Goal: Task Accomplishment & Management: Manage account settings

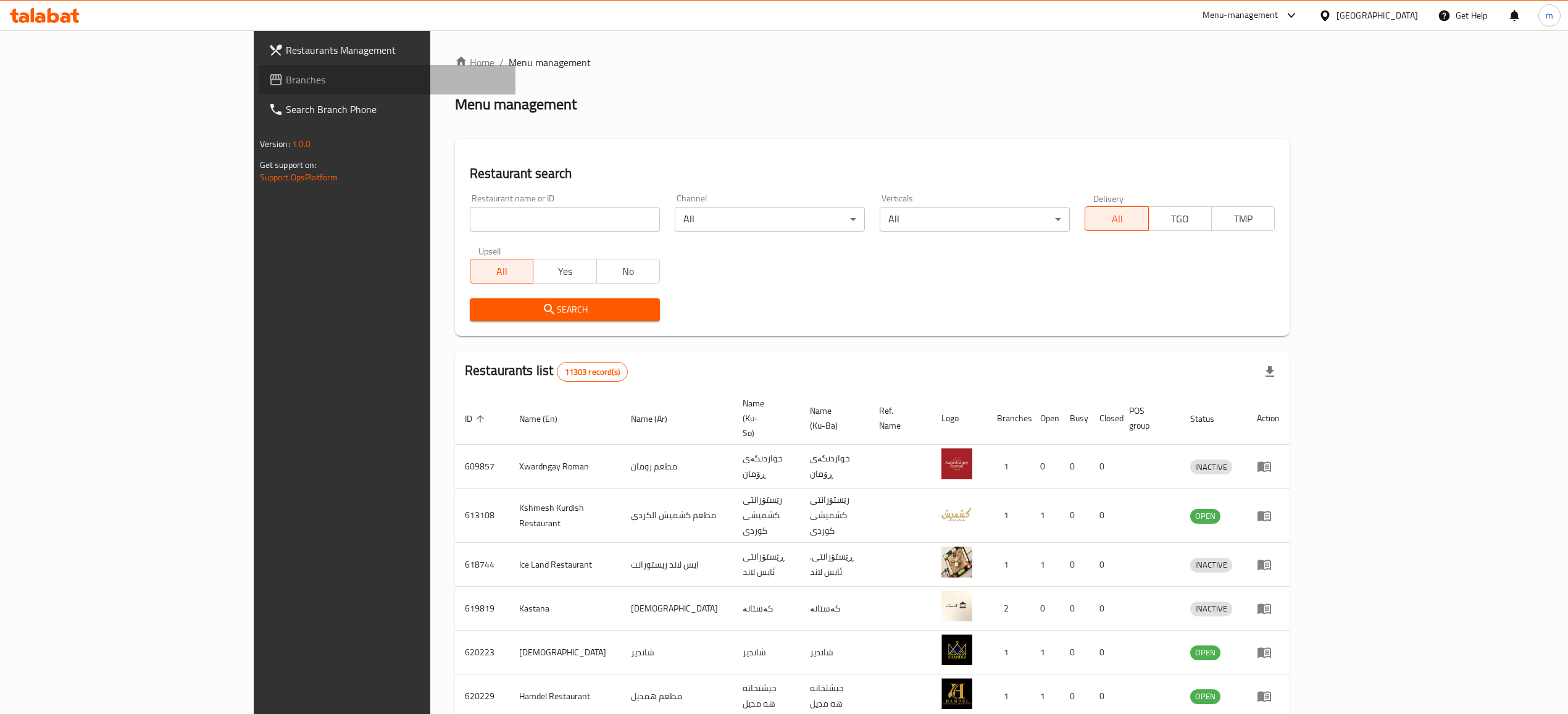
click at [286, 73] on span "Branches" at bounding box center [395, 79] width 220 height 15
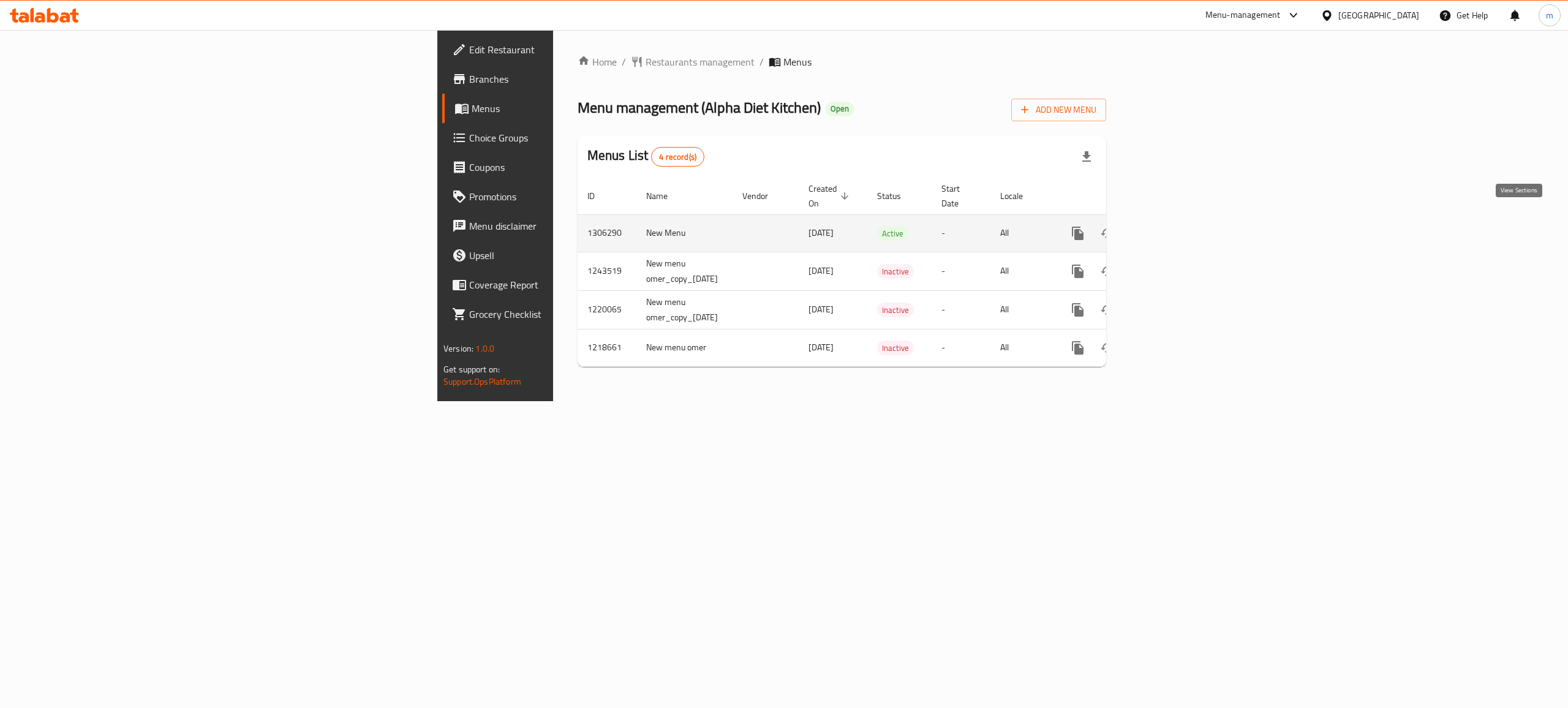
click at [1181, 230] on link "enhanced table" at bounding box center [1166, 233] width 29 height 29
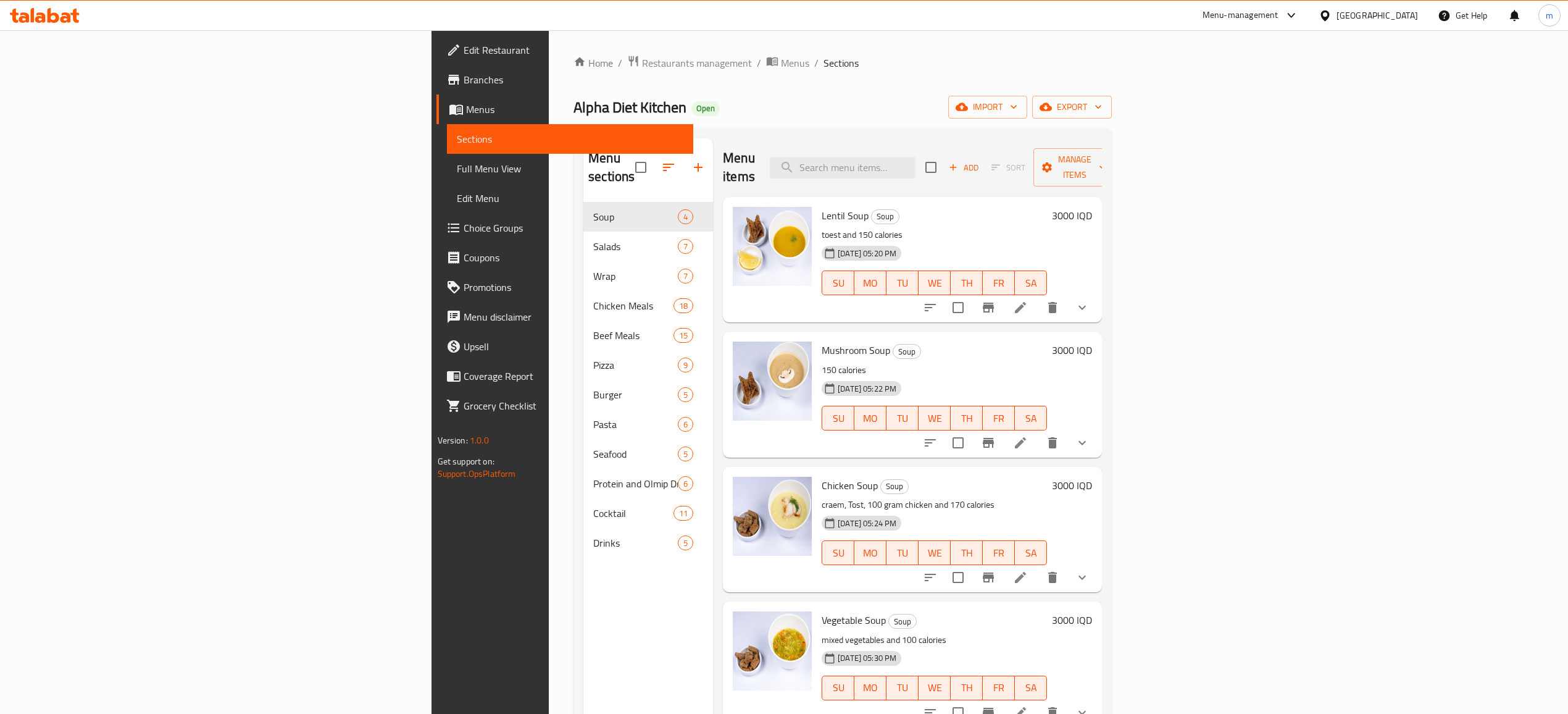
click at [457, 170] on span "Full Menu View" at bounding box center [570, 168] width 226 height 15
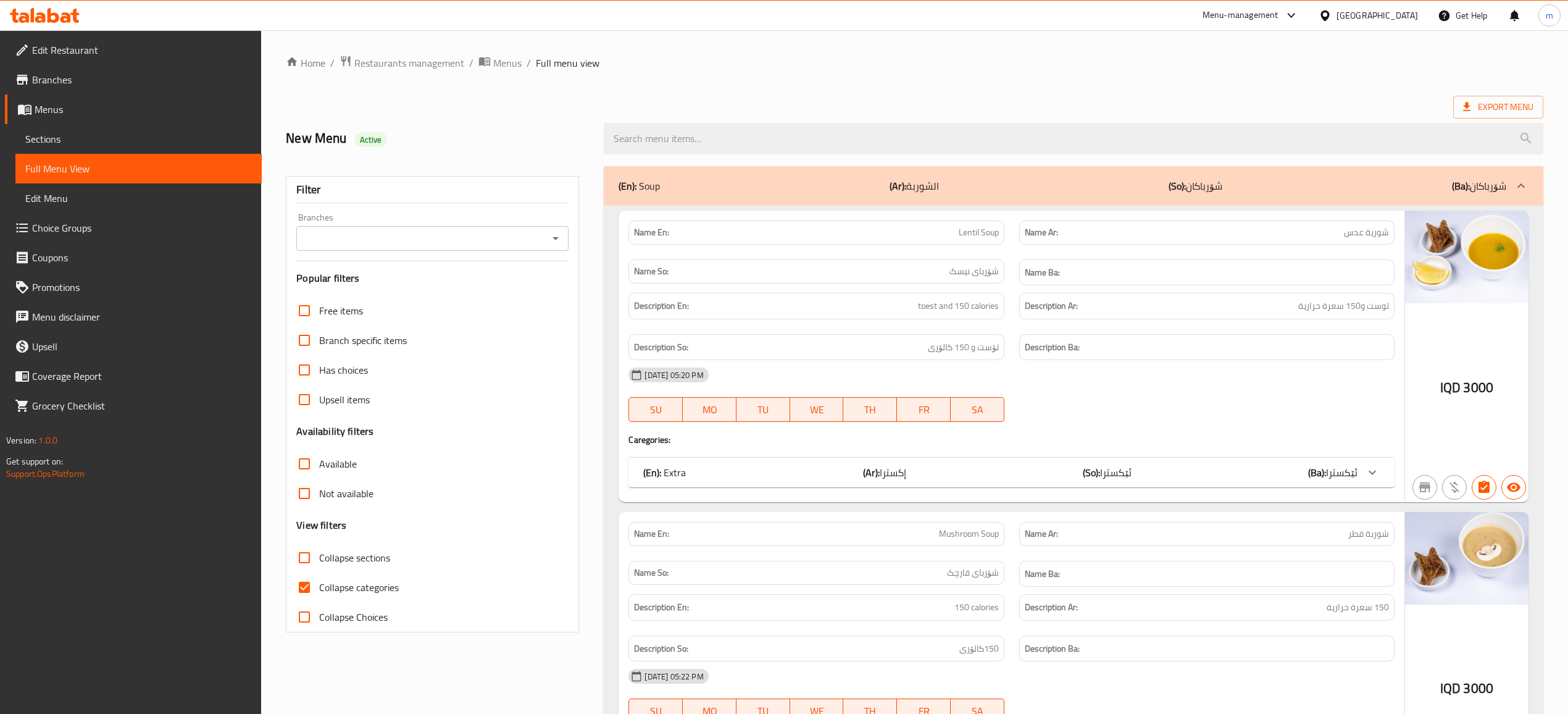
click at [554, 233] on icon "Open" at bounding box center [555, 238] width 15 height 15
click at [489, 286] on li "Alpha Diet Kitchen, Dream City" at bounding box center [432, 292] width 272 height 22
type input "Alpha Diet Kitchen, Dream City"
click at [306, 590] on input "Collapse categories" at bounding box center [304, 587] width 30 height 30
checkbox input "false"
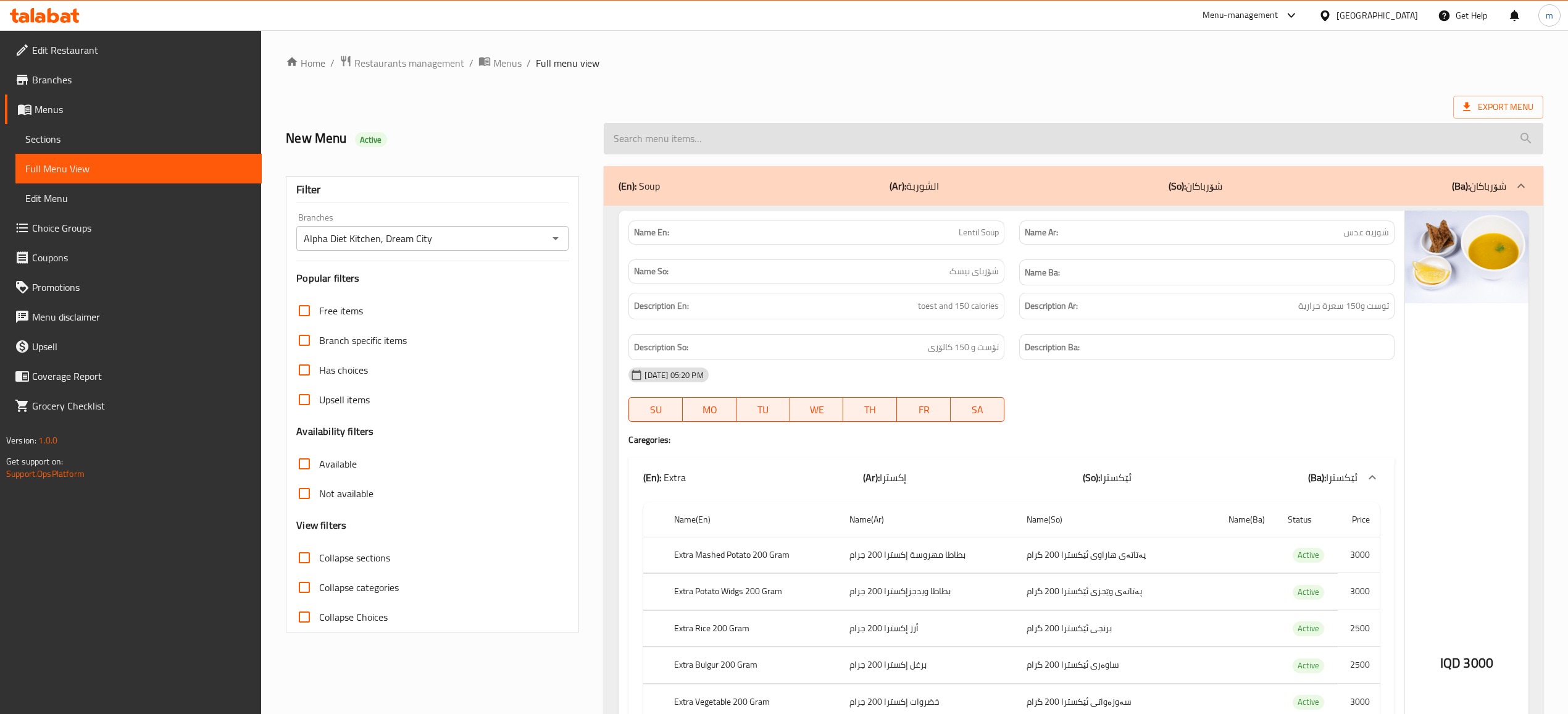
click at [899, 138] on input "search" at bounding box center [1073, 139] width 939 height 32
paste input "Chicken Fajita Meal"
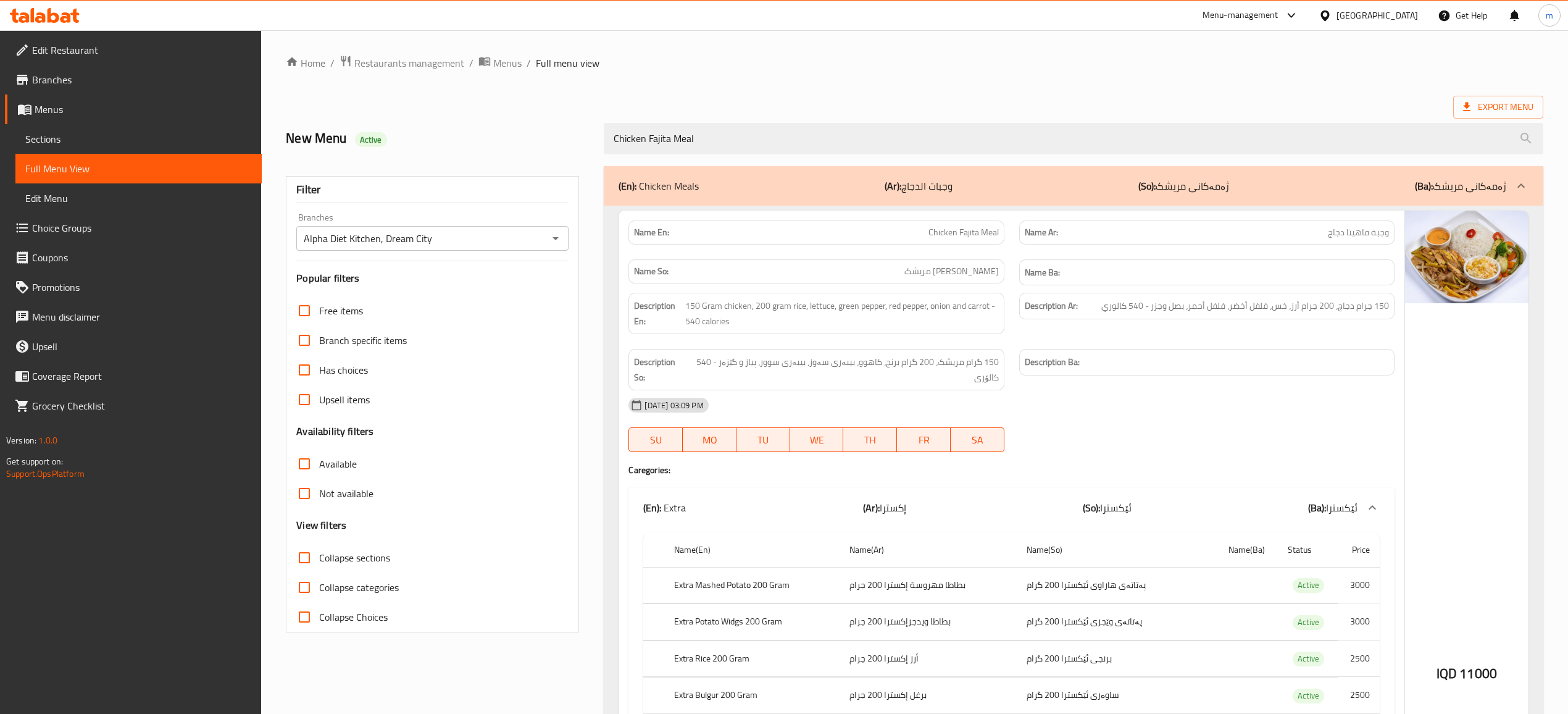
type input "Chicken Fajita Meal"
click at [424, 65] on span "Restaurants management" at bounding box center [409, 62] width 110 height 15
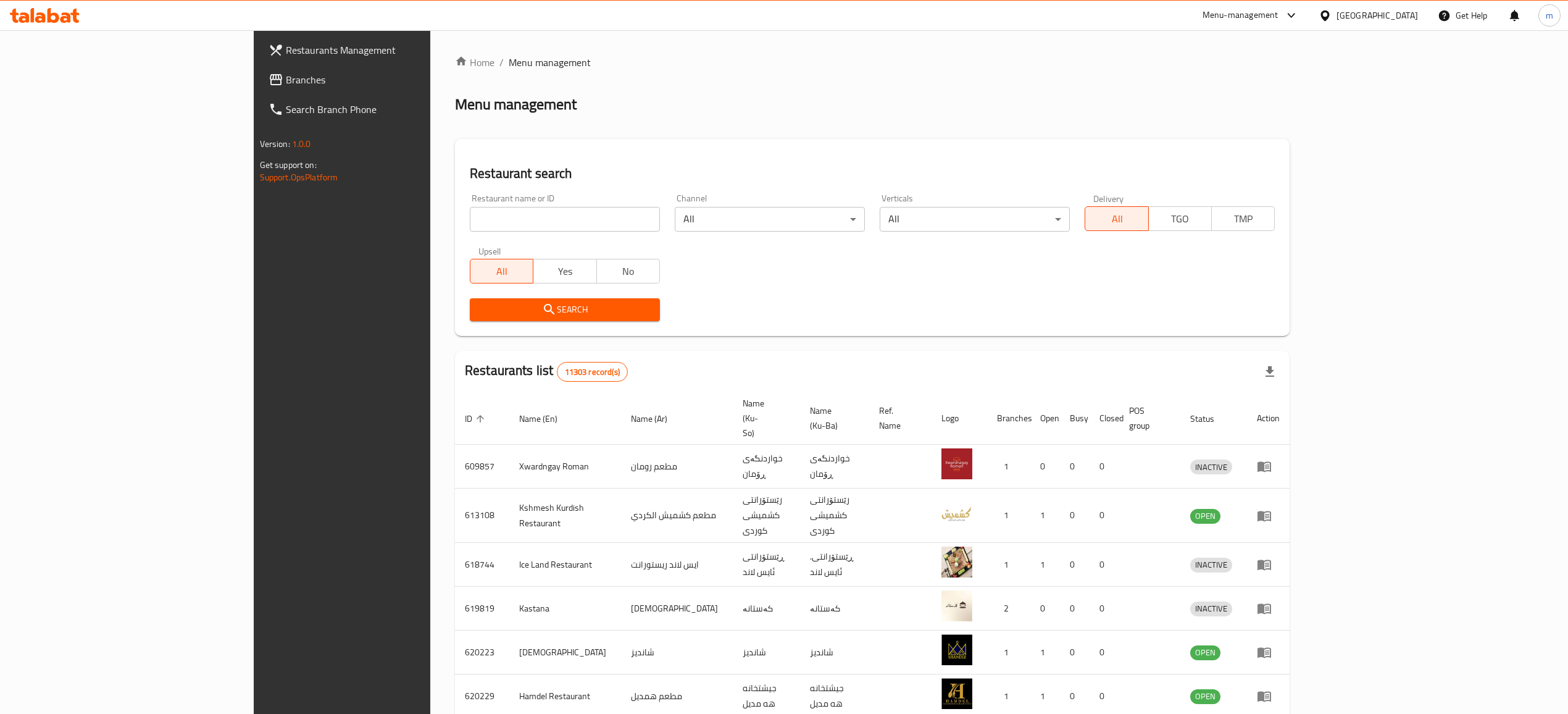
click at [286, 75] on span "Branches" at bounding box center [395, 79] width 220 height 15
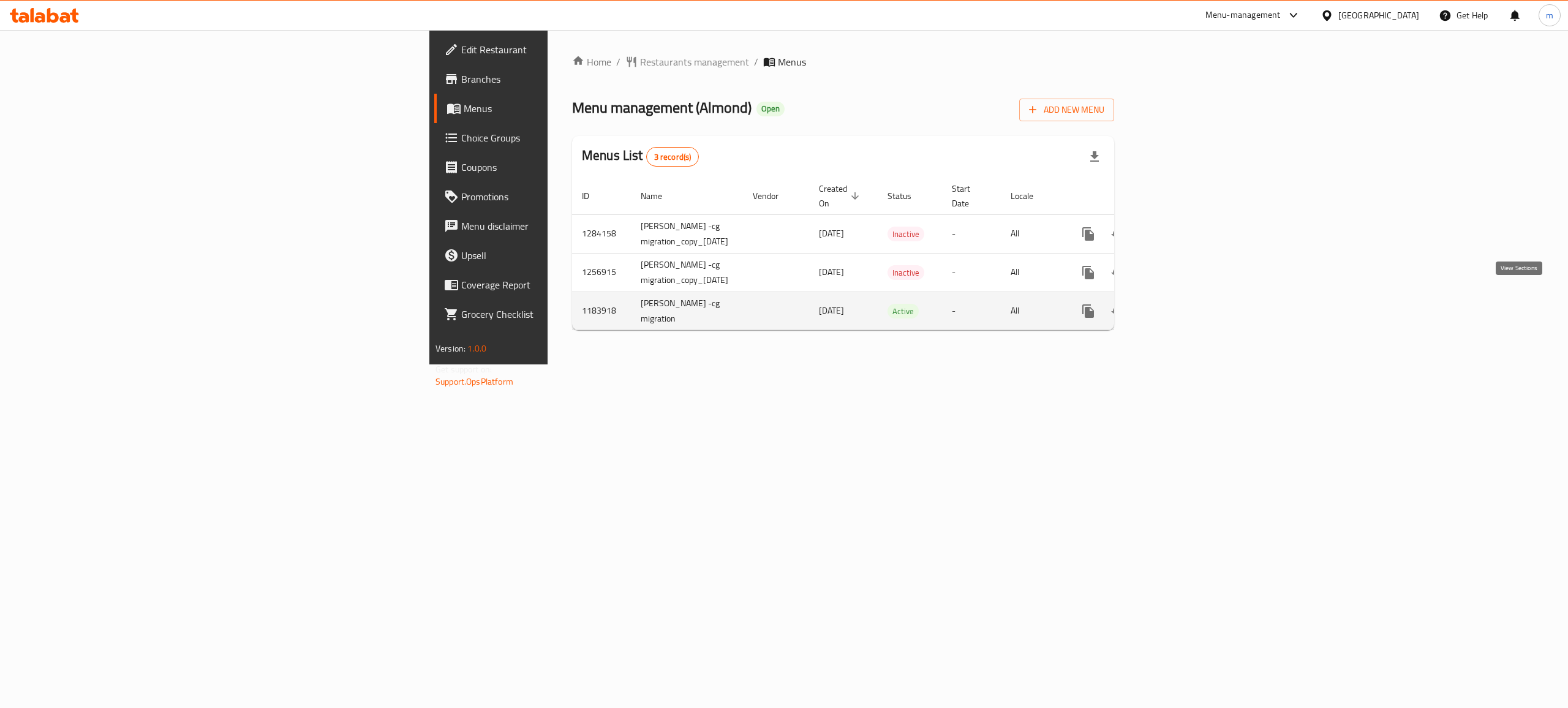
click at [1184, 304] on icon "enhanced table" at bounding box center [1176, 311] width 14 height 14
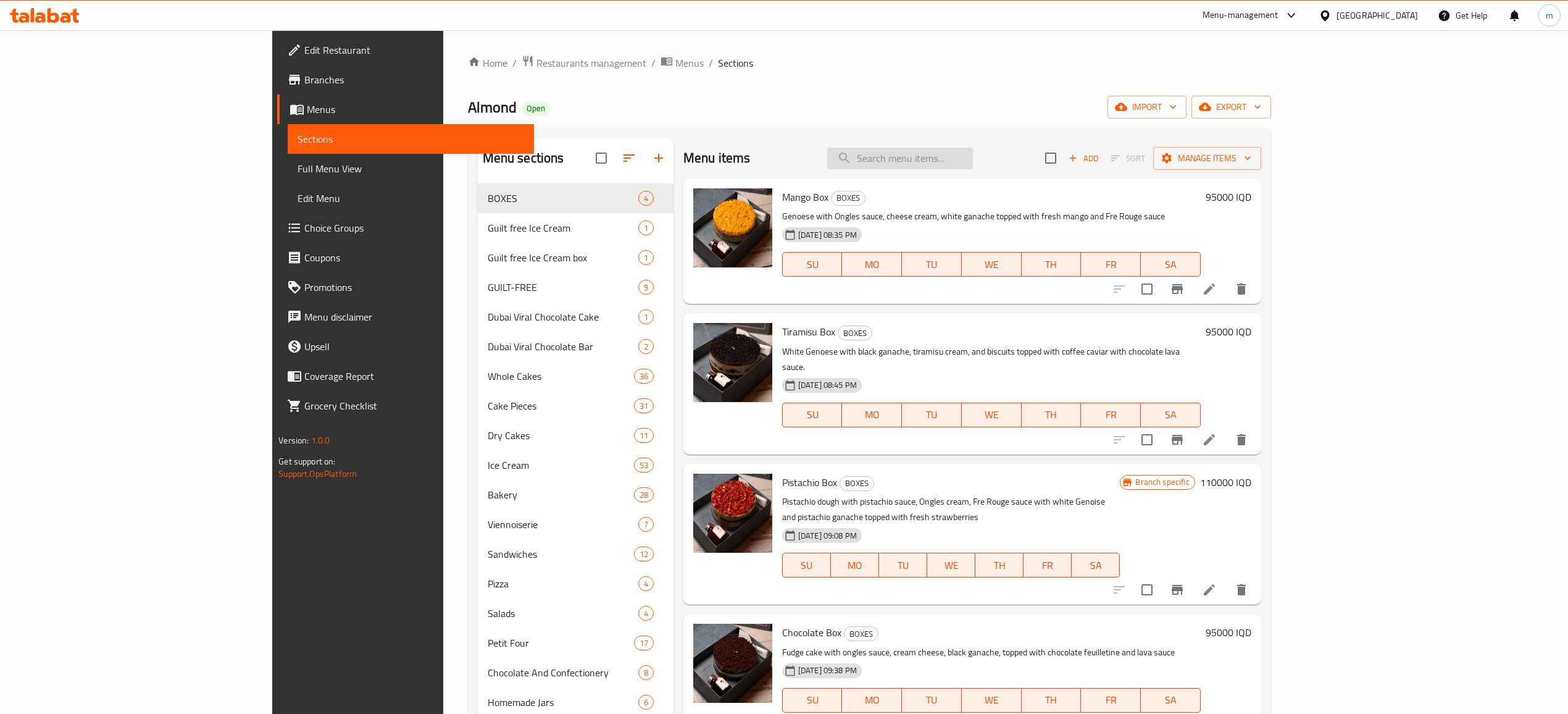
click at [973, 166] on input "search" at bounding box center [900, 158] width 146 height 21
paste input "Pistachio Diet Box - 1/2 Kg"
type input "Pistachio Diet Box - 1/2 Kg"
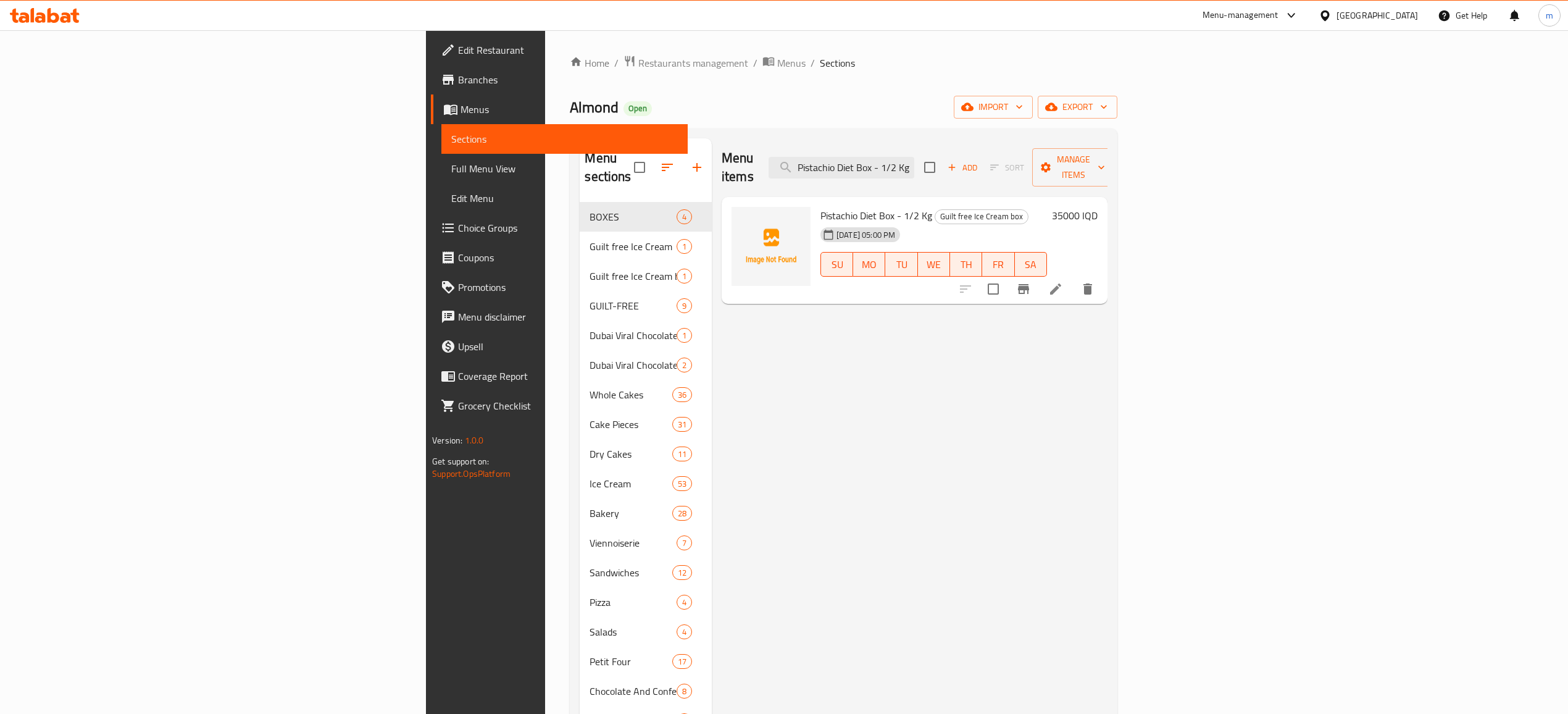
click at [1061, 283] on icon at bounding box center [1055, 289] width 11 height 11
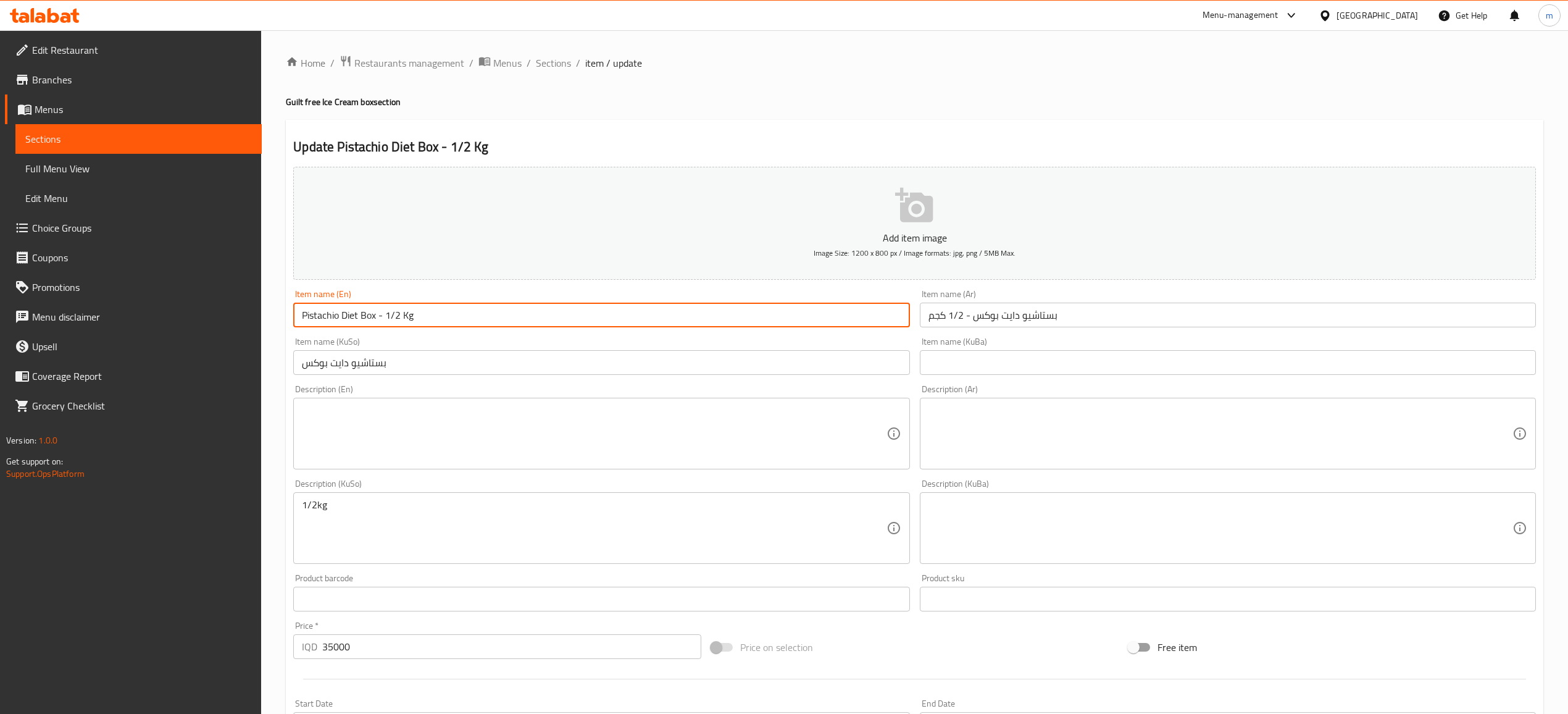
drag, startPoint x: 417, startPoint y: 321, endPoint x: 376, endPoint y: 327, distance: 41.4
click at [376, 327] on input "Pistachio Diet Box - 1/2 Kg" at bounding box center [601, 315] width 616 height 25
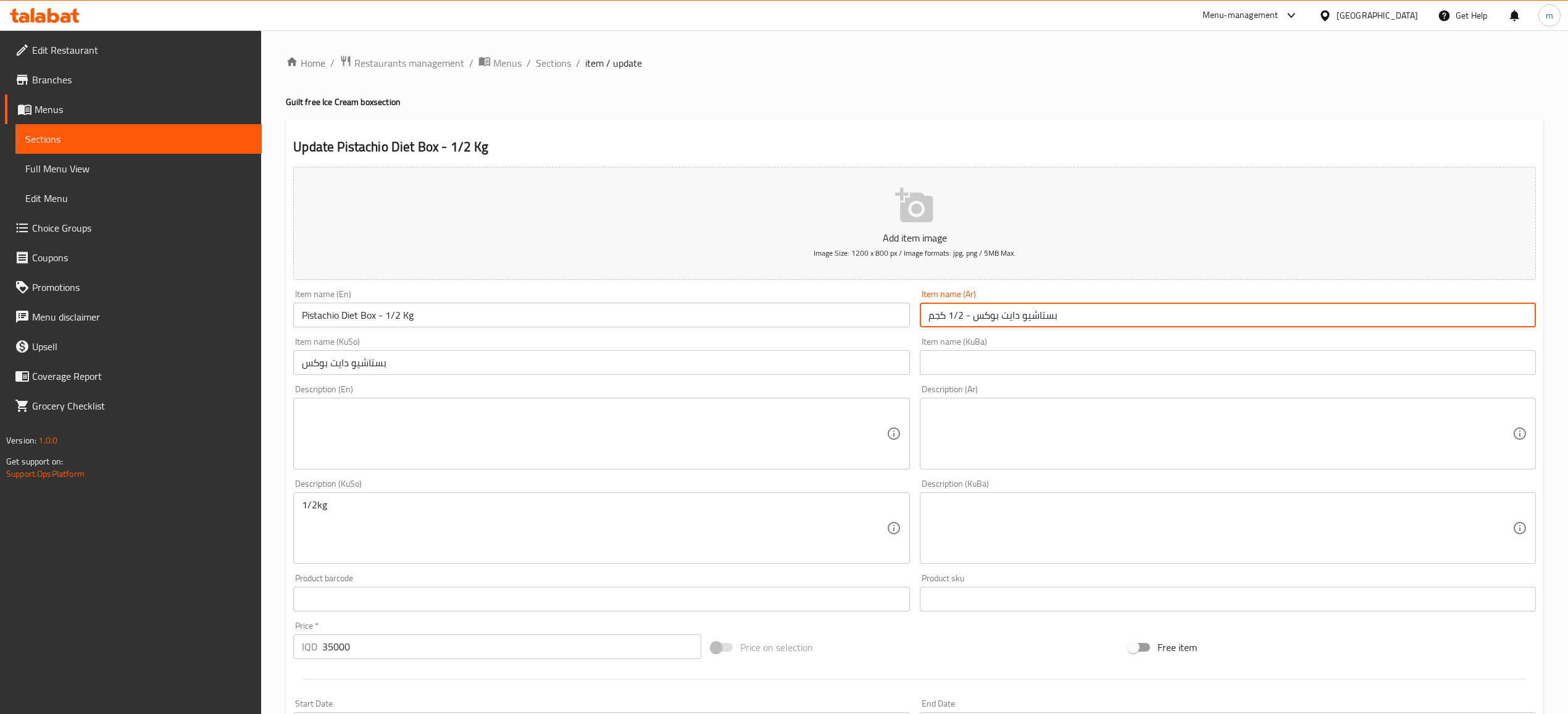
drag, startPoint x: 973, startPoint y: 320, endPoint x: 890, endPoint y: 332, distance: 83.9
click at [890, 332] on div "Add item image Image Size: 1200 x 800 px / Image formats: jpg, png / 5MB Max. I…" at bounding box center [914, 499] width 1253 height 674
click at [426, 356] on input "بستاشيو دايت بوكس" at bounding box center [601, 362] width 616 height 25
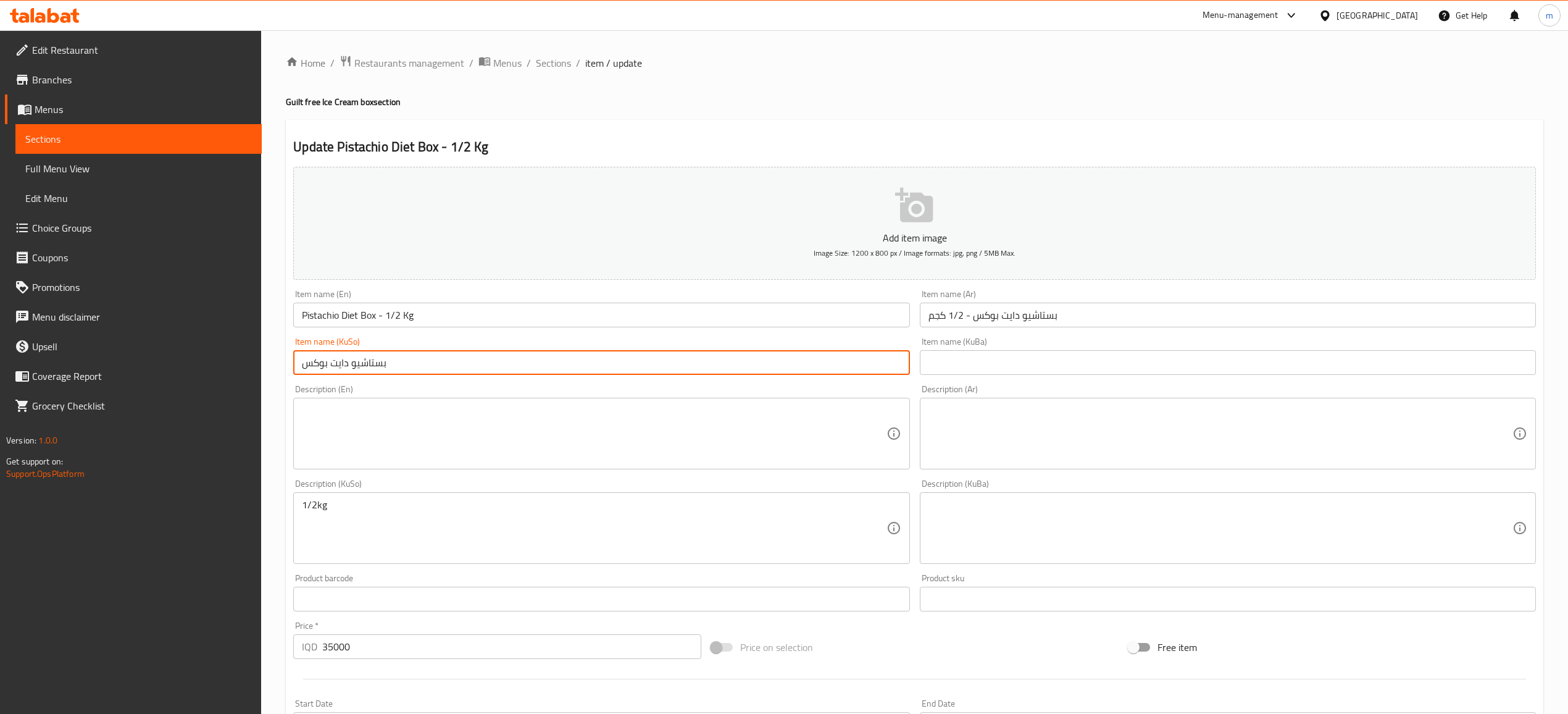
click at [426, 356] on input "بستاشيو دايت بوكس" at bounding box center [601, 362] width 616 height 25
drag, startPoint x: 426, startPoint y: 356, endPoint x: 418, endPoint y: 361, distance: 9.4
click at [425, 357] on input "بستاشيو دايت بوكس" at bounding box center [601, 362] width 616 height 25
click at [442, 363] on input "دایت بۆکسی فستەق - 1/2 کگم" at bounding box center [601, 362] width 616 height 25
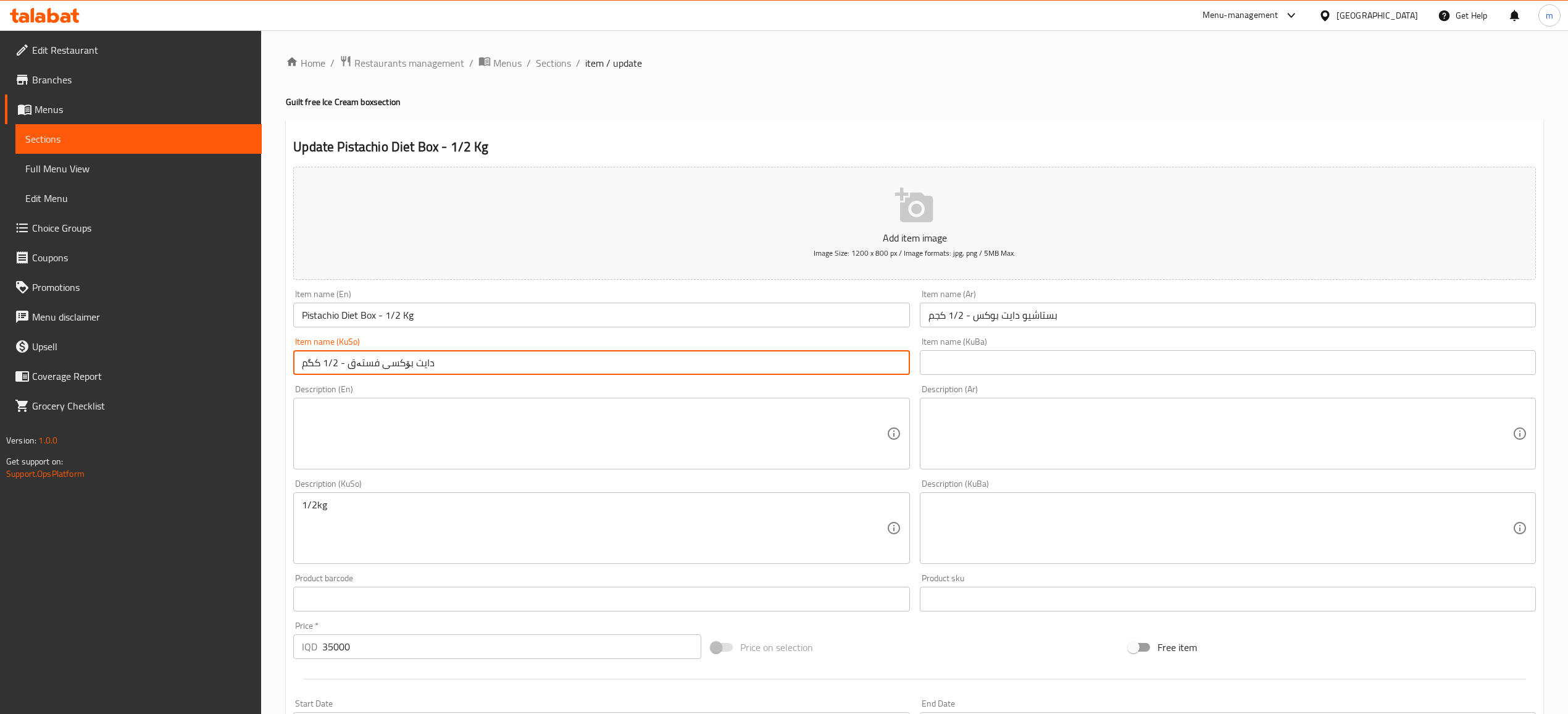
click at [442, 363] on input "دایت بۆکسی فستەق - 1/2 کگم" at bounding box center [601, 362] width 616 height 25
type input "دایت بۆکسی فستەق - 1/2 کگم"
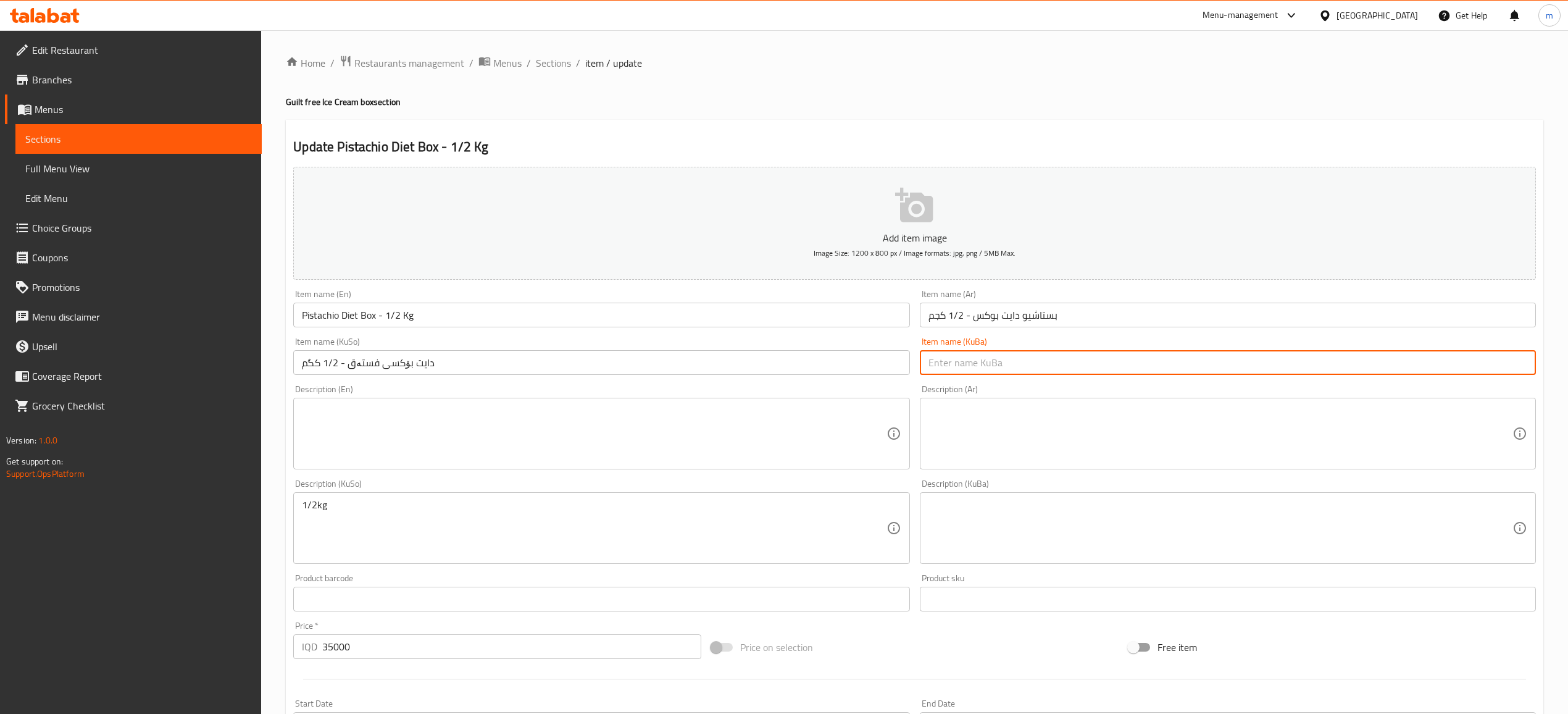
click at [936, 361] on input "text" at bounding box center [1228, 362] width 616 height 25
paste input "دایت بۆکسی فستەق - 1/2 کگم"
drag, startPoint x: 973, startPoint y: 363, endPoint x: 905, endPoint y: 372, distance: 68.6
click at [905, 372] on div "Add item image Image Size: 1200 x 800 px / Image formats: jpg, png / 5MB Max. I…" at bounding box center [914, 499] width 1253 height 674
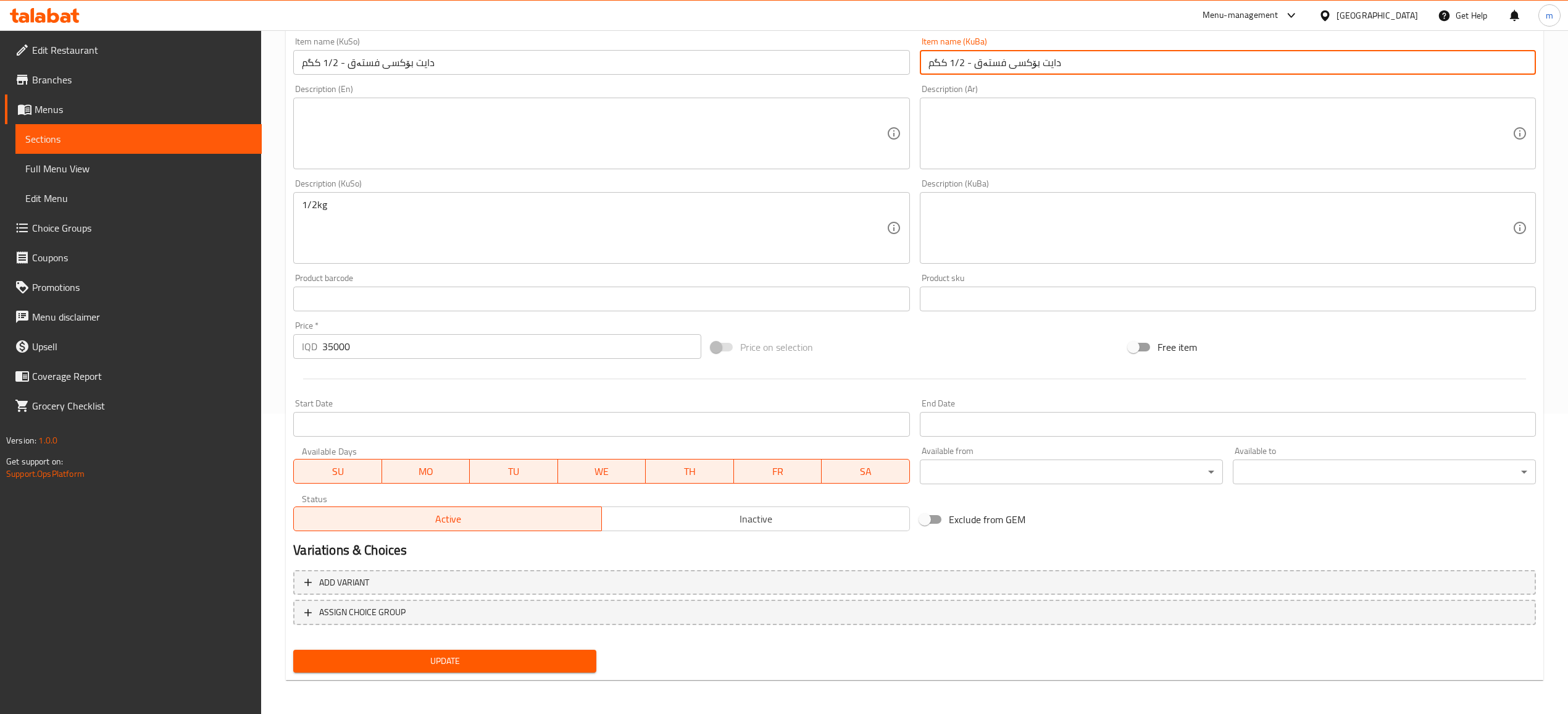
type input "دایت بۆکسی فستەق - 1/2 کگم"
click at [356, 196] on div "1/2kg Description (KuSo)" at bounding box center [601, 228] width 616 height 72
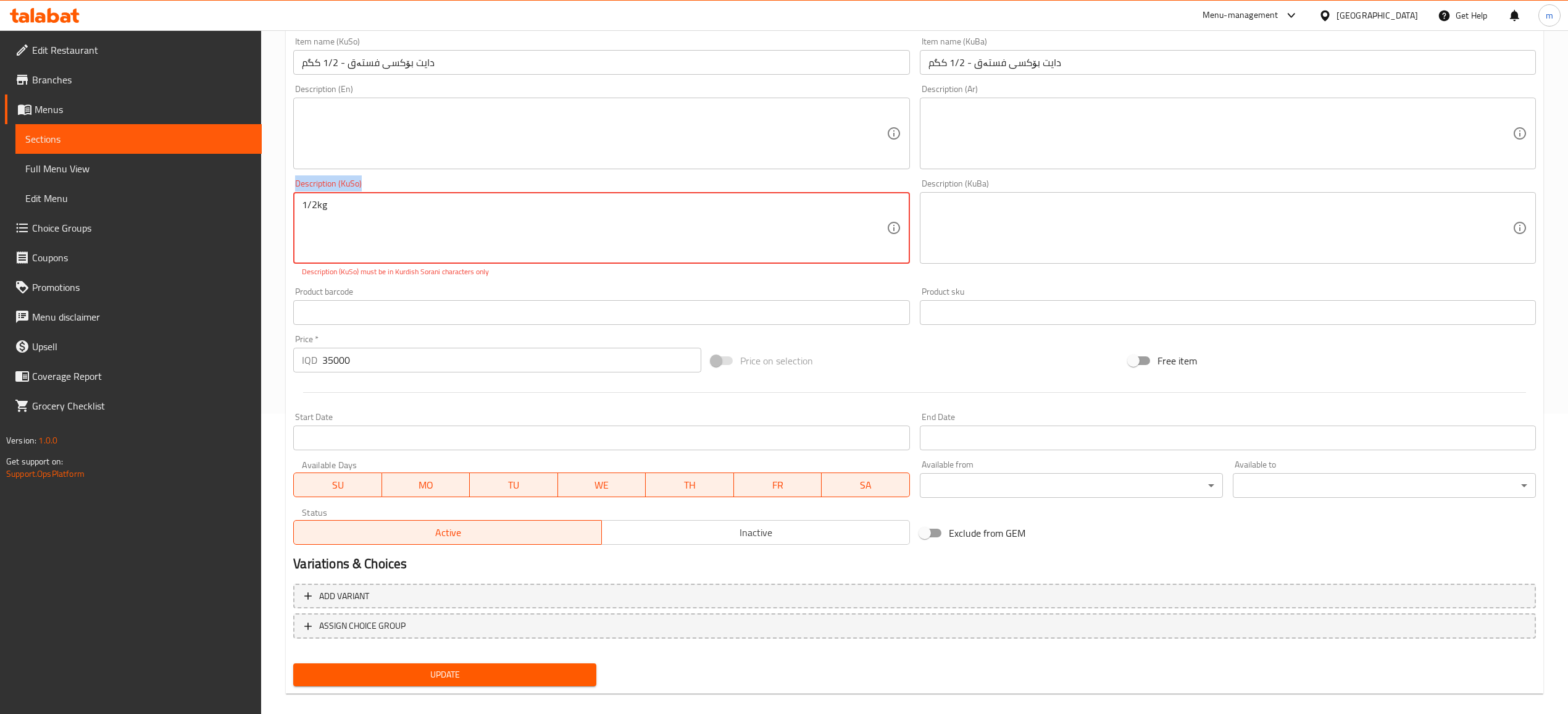
click at [356, 196] on div "1/2kg Description (KuSo)" at bounding box center [601, 228] width 616 height 72
click at [351, 201] on textarea "1/2kg" at bounding box center [594, 228] width 584 height 59
click at [545, 667] on span "Update" at bounding box center [444, 674] width 283 height 15
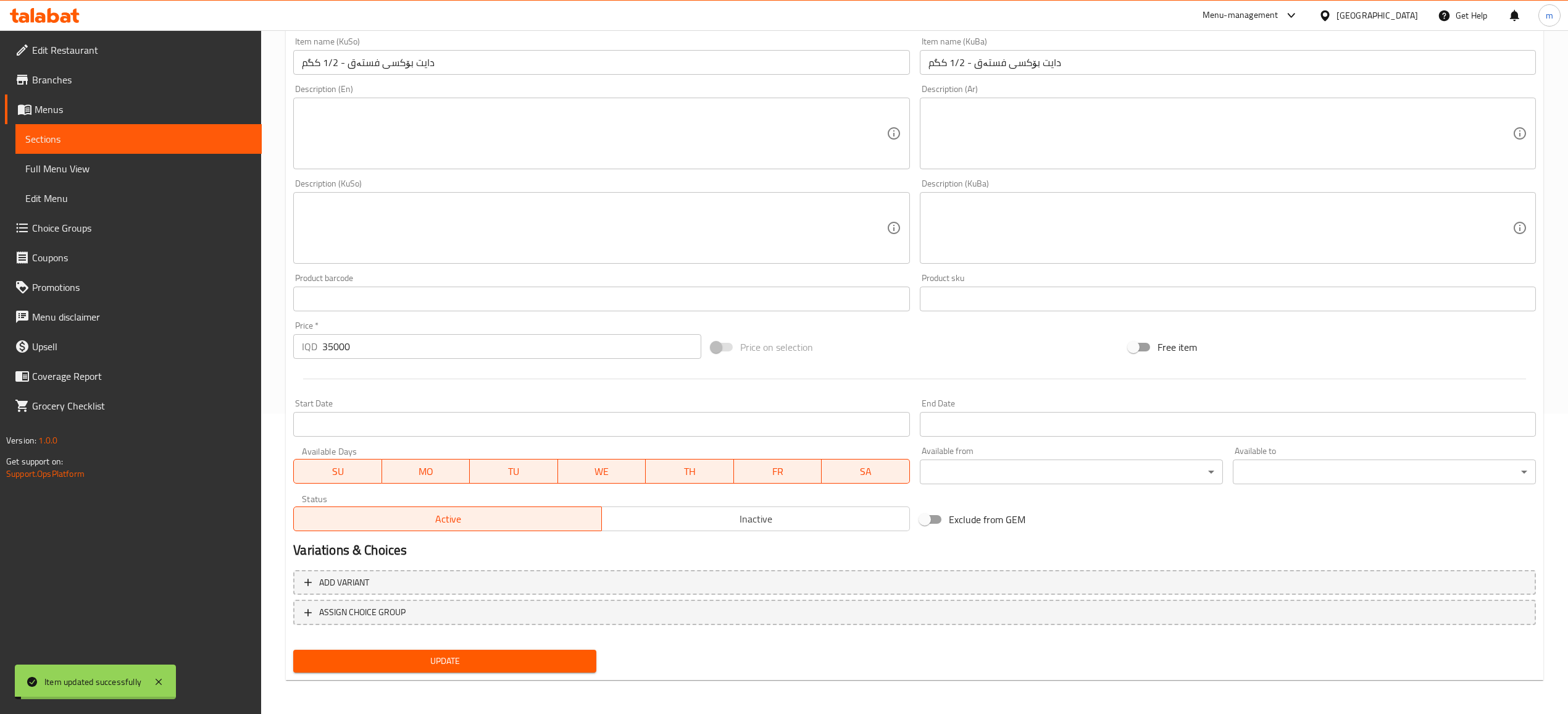
click at [129, 159] on link "Full Menu View" at bounding box center [138, 168] width 247 height 30
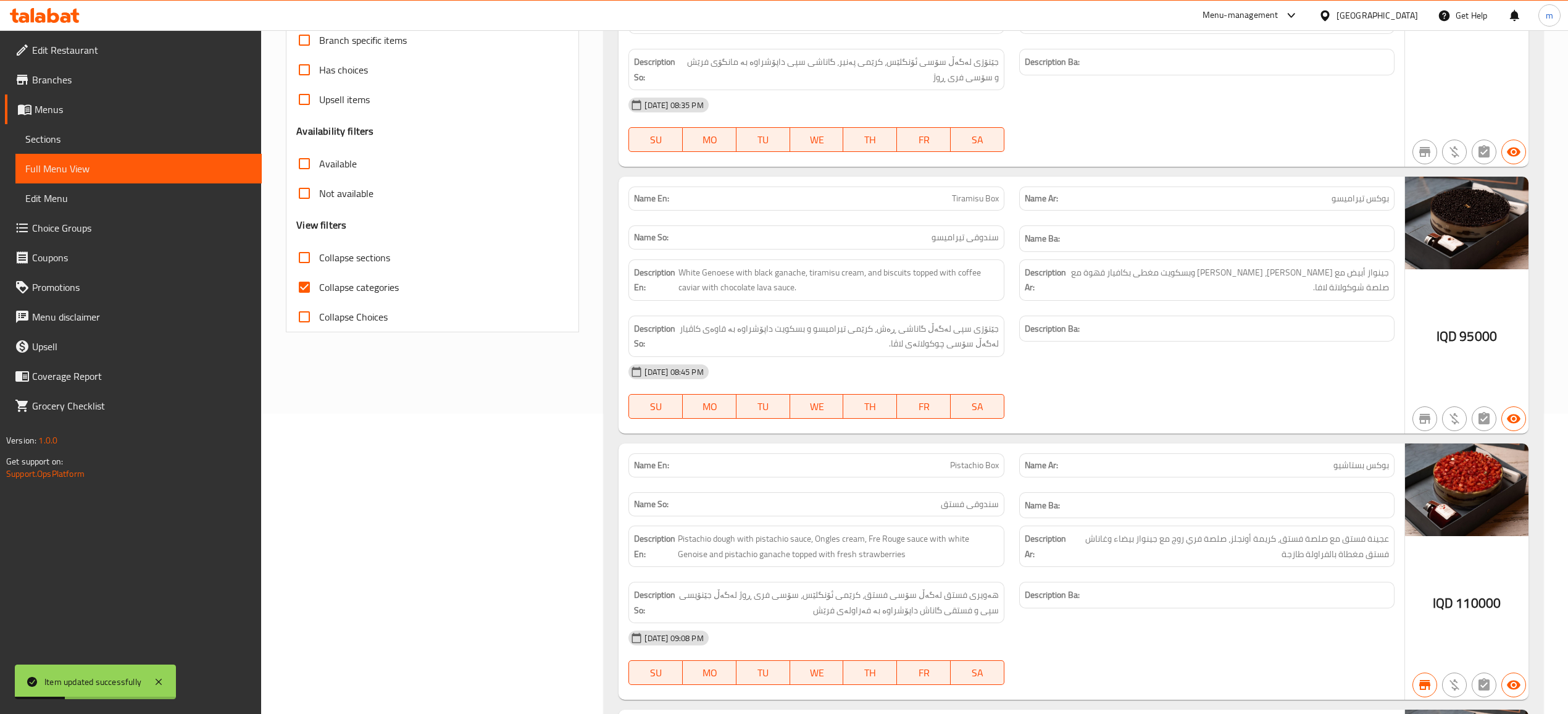
click at [303, 284] on input "Collapse categories" at bounding box center [304, 287] width 30 height 30
checkbox input "false"
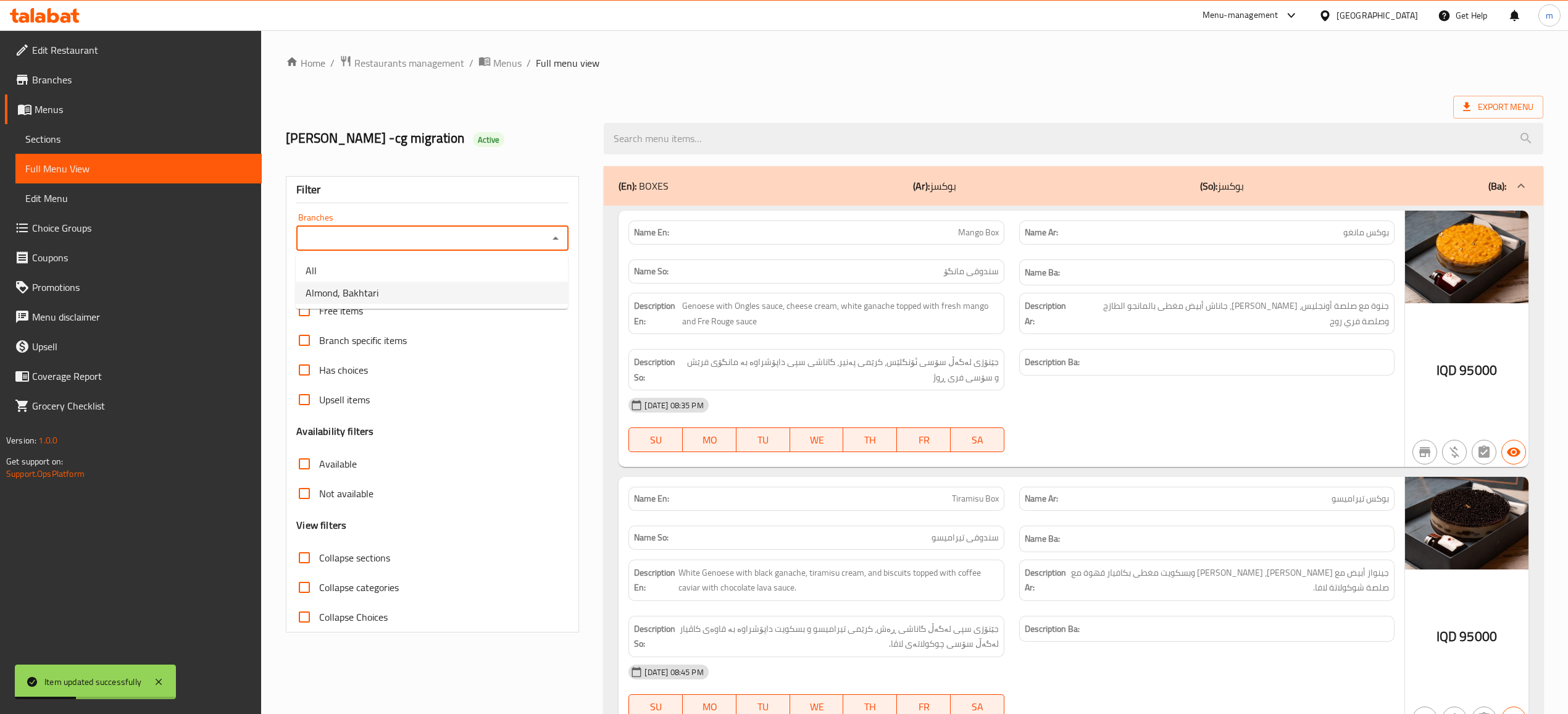
click at [408, 290] on li "Almond, Bakhtari" at bounding box center [432, 292] width 272 height 22
type input "Almond, Bakhtari"
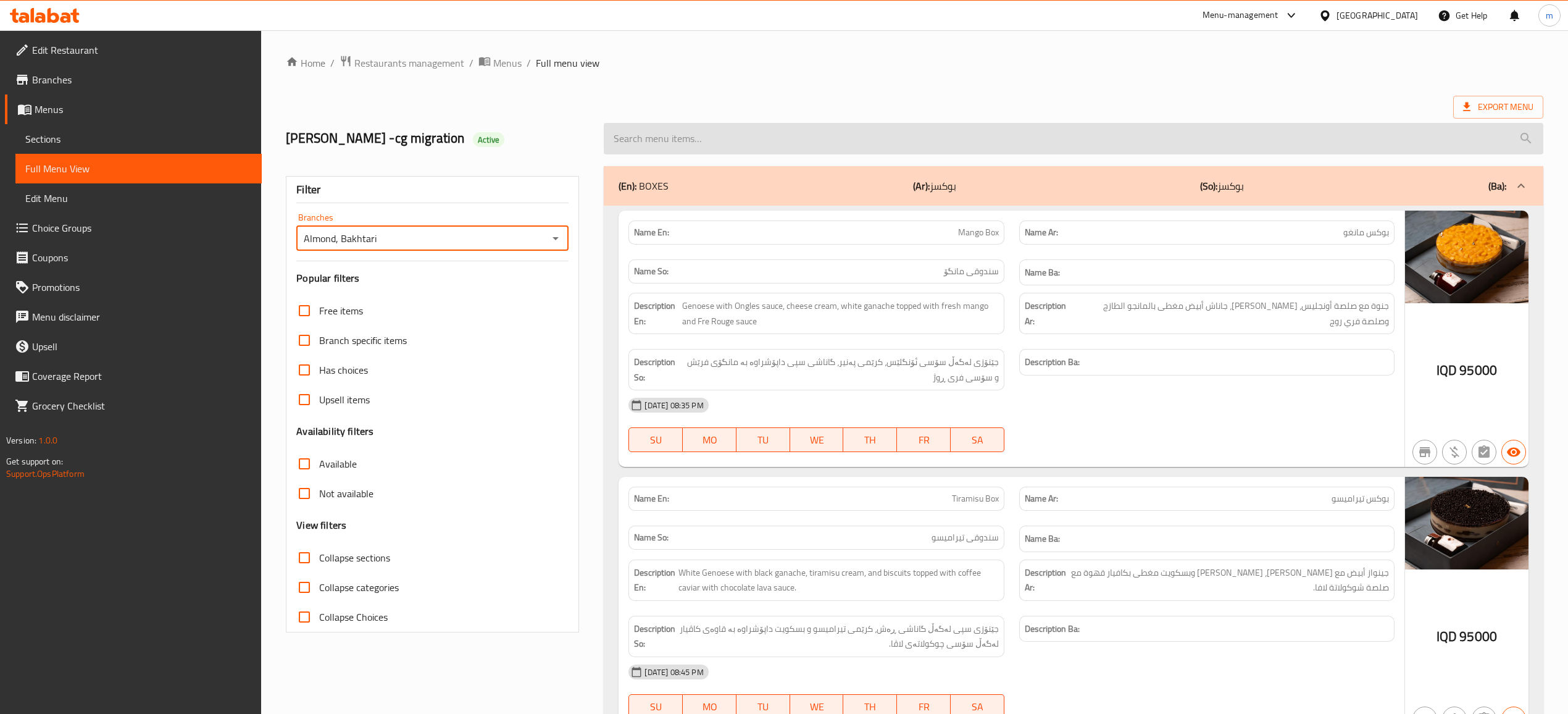
click at [663, 144] on input "search" at bounding box center [1073, 139] width 939 height 32
paste input "Pistachio Diet Box - 1/2 Kg"
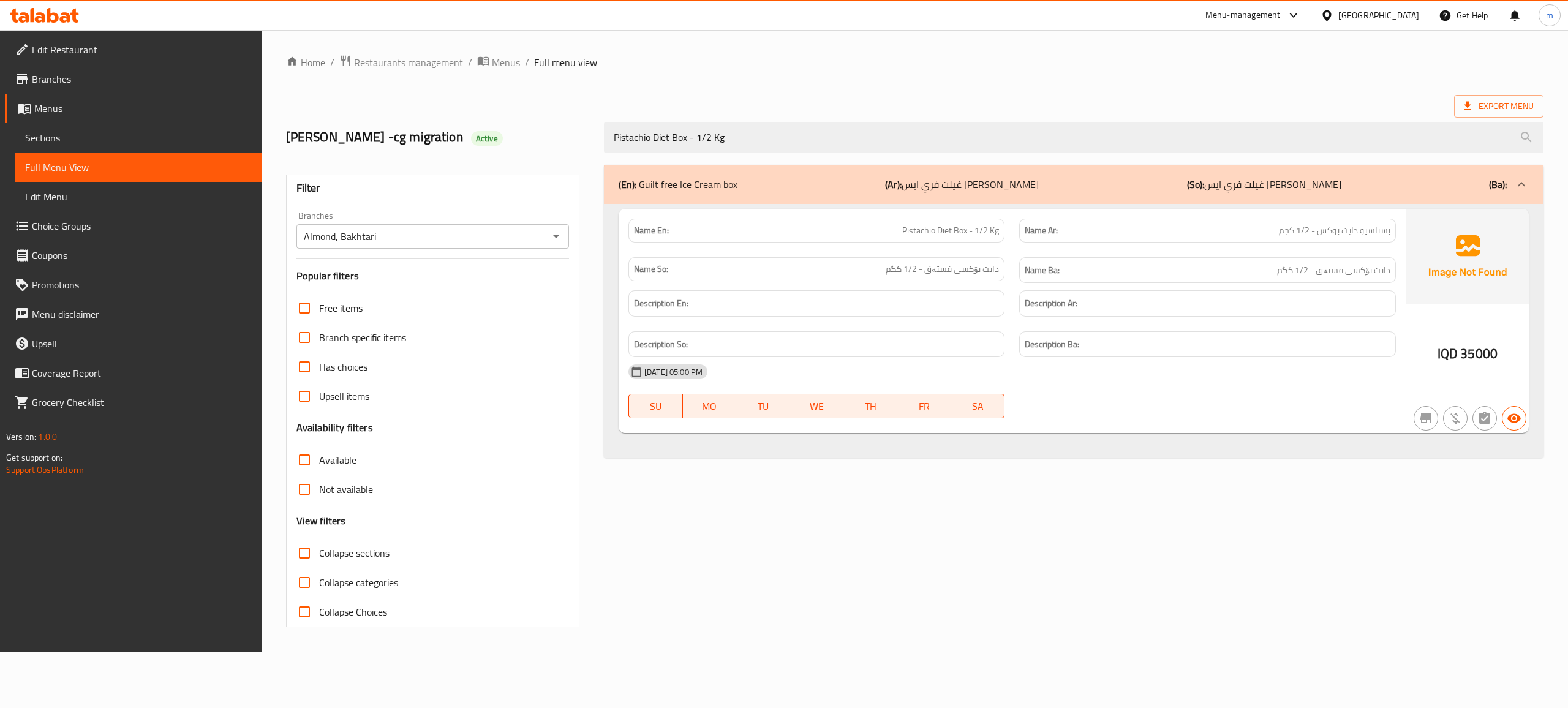
type input "Pistachio Diet Box - 1/2 Kg"
click at [86, 136] on span "Sections" at bounding box center [138, 138] width 227 height 14
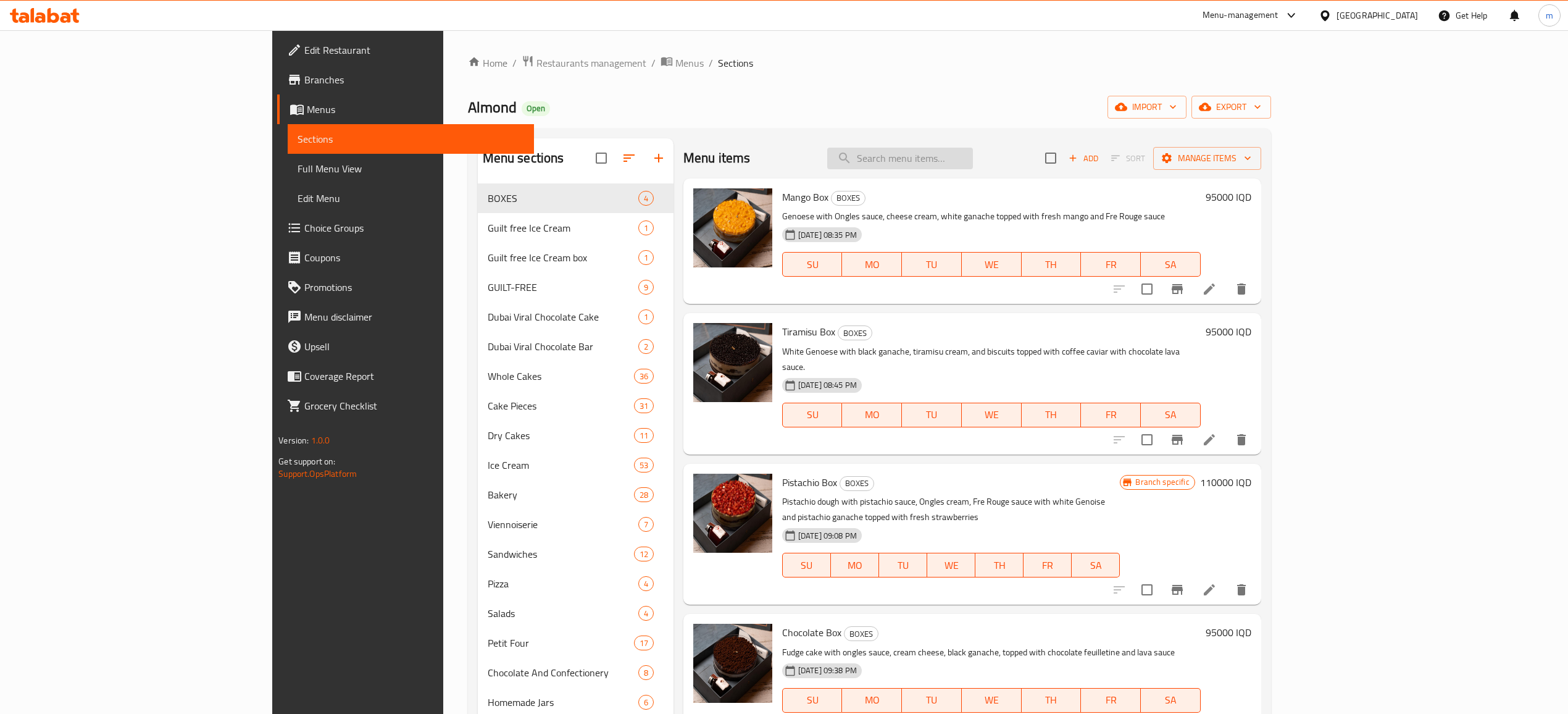
click at [973, 157] on input "search" at bounding box center [900, 158] width 146 height 21
paste input "Hazelnut Diet Box - 1/2 Kg"
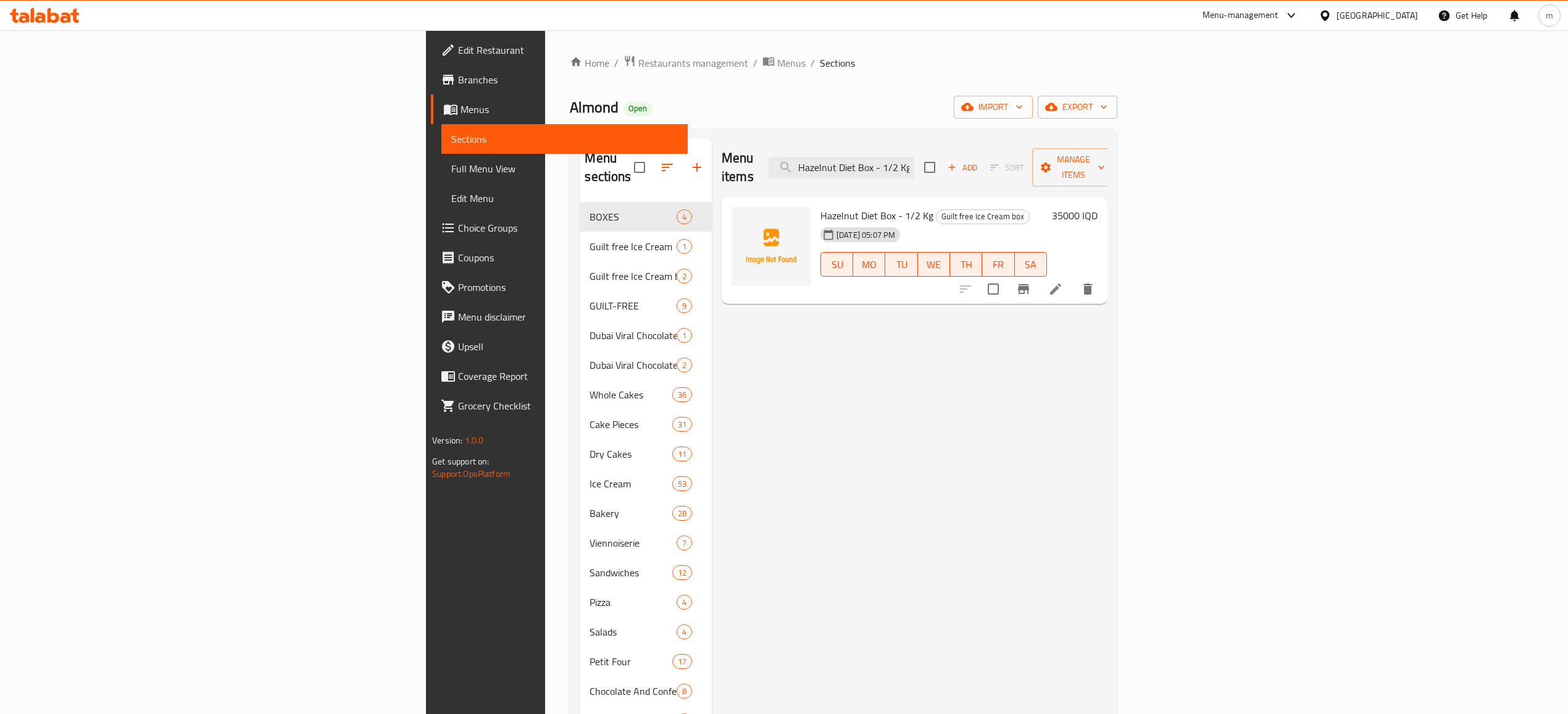
type input "Hazelnut Diet Box - 1/2 Kg"
click at [1063, 281] on icon at bounding box center [1055, 288] width 15 height 15
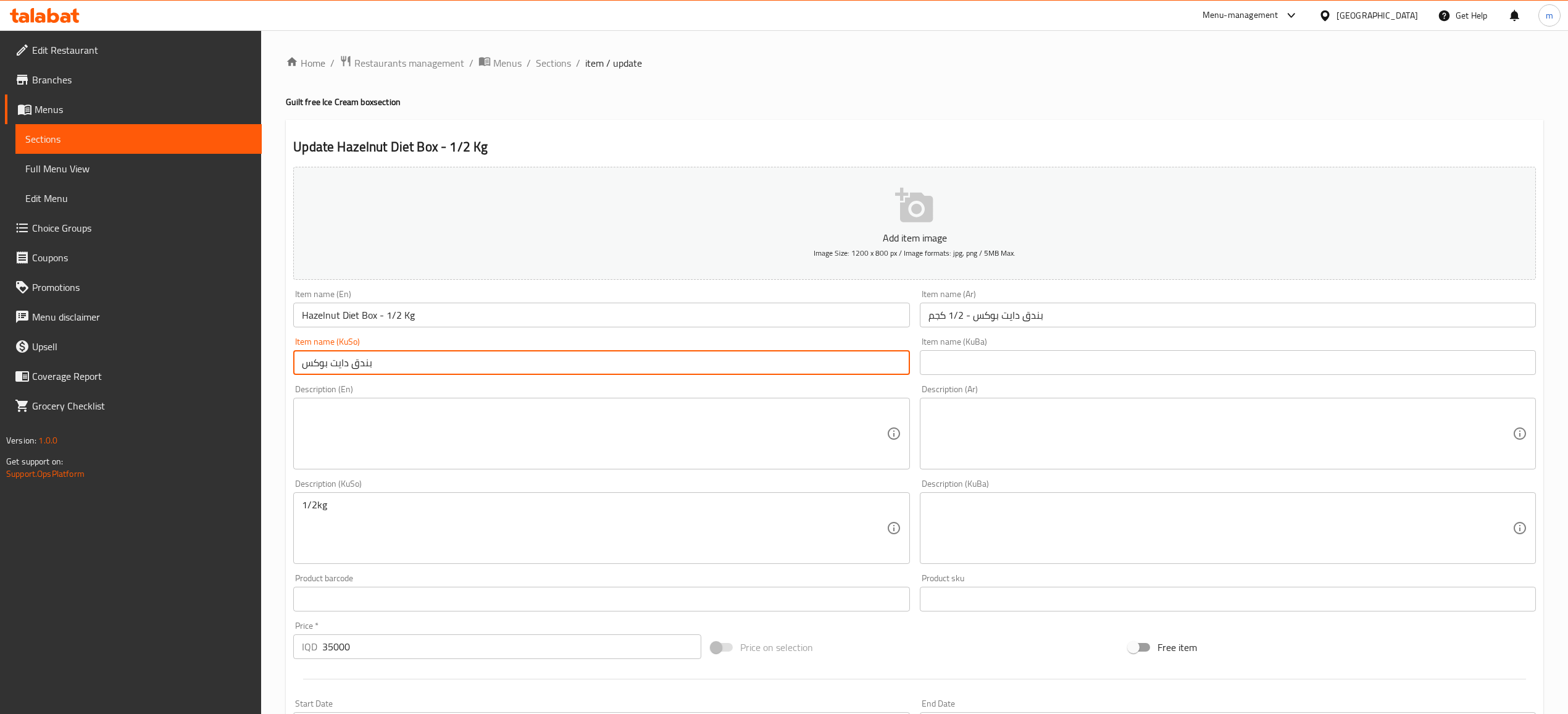
click at [422, 364] on input "بندق دايت بوكس" at bounding box center [601, 362] width 616 height 25
paste input "- 1/2 کگم"
type input "دایت بۆکسی بندق - 1/2 کگم"
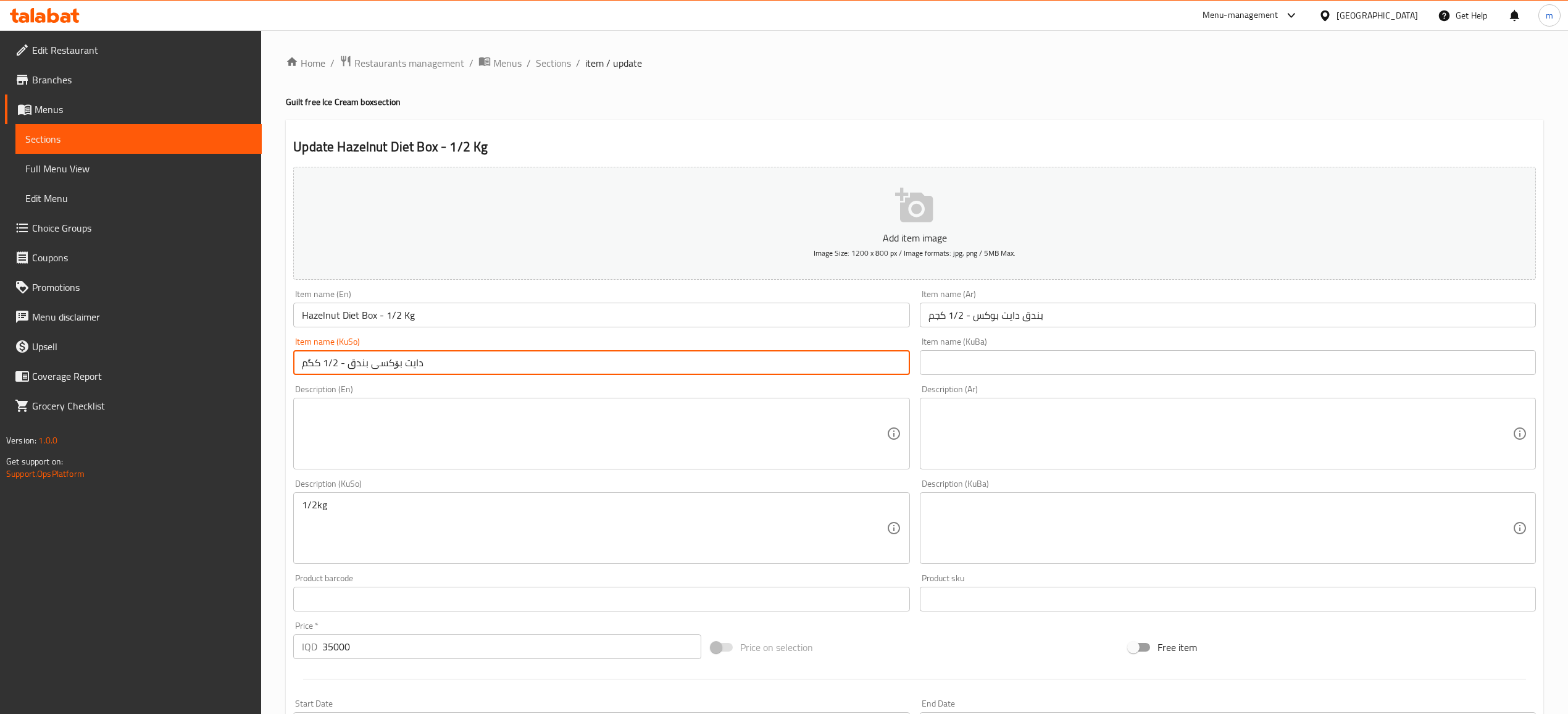
click at [1011, 367] on input "text" at bounding box center [1228, 362] width 616 height 25
paste input "دایت بۆکسی بندق - 1/2 کگم"
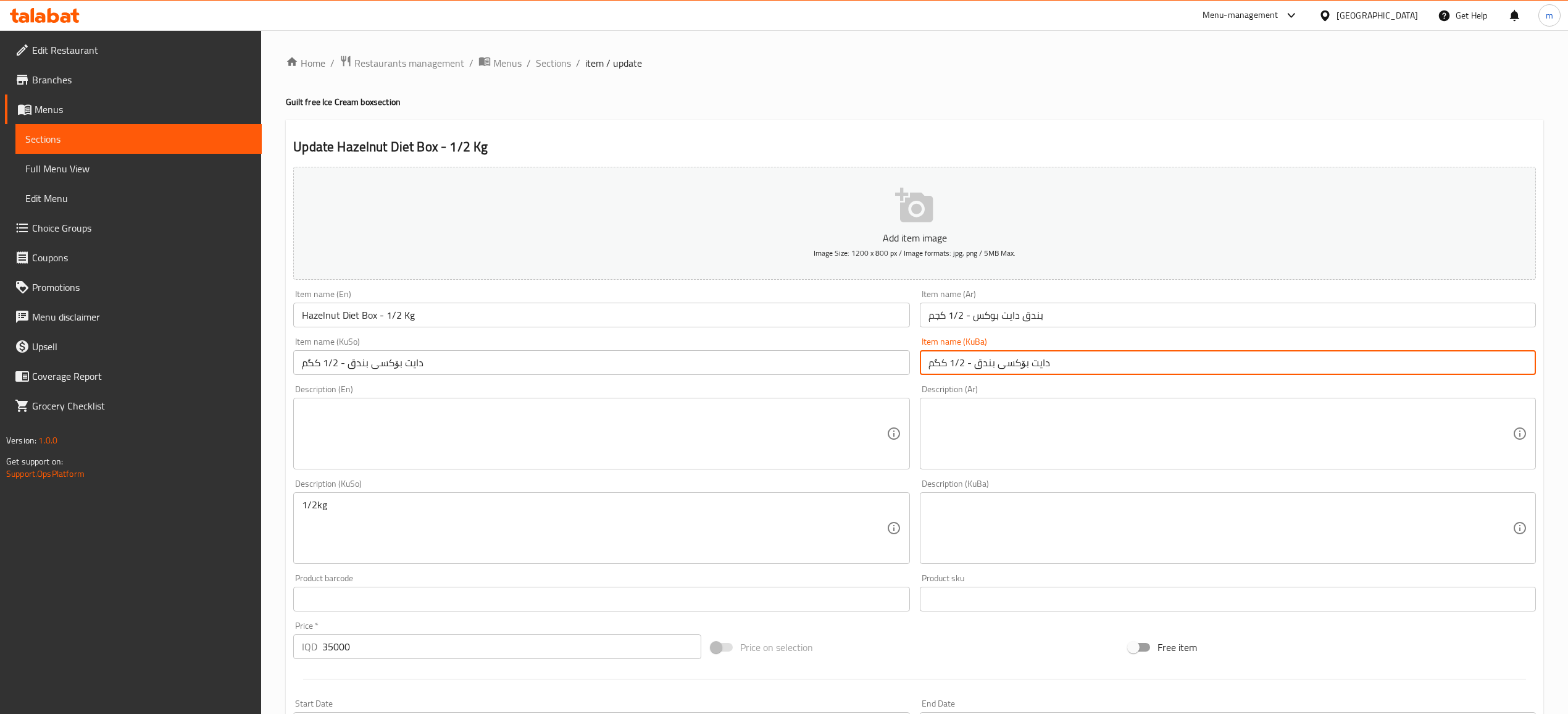
type input "دایت بۆکسی بندق - 1/2 کگم"
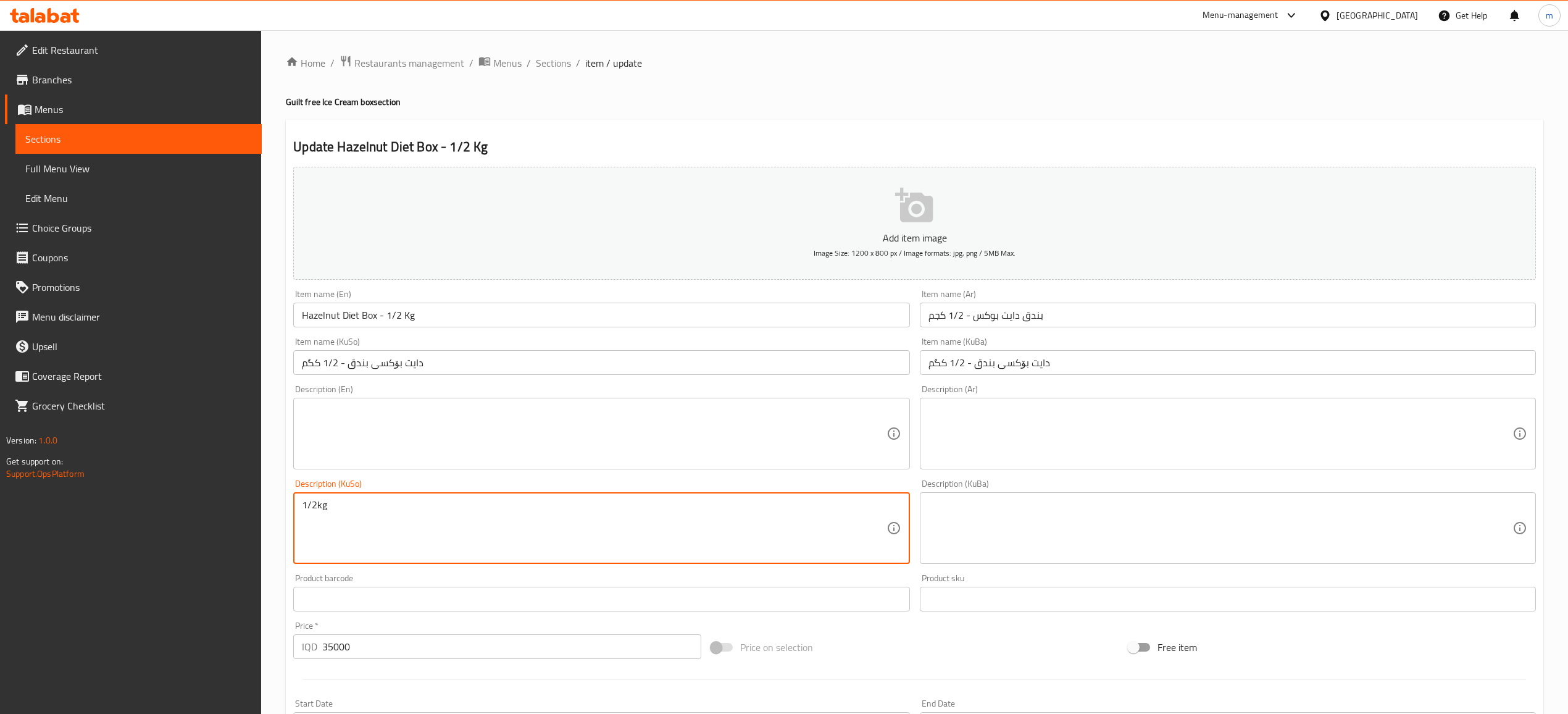
click at [410, 534] on textarea "1/2kg" at bounding box center [594, 528] width 584 height 59
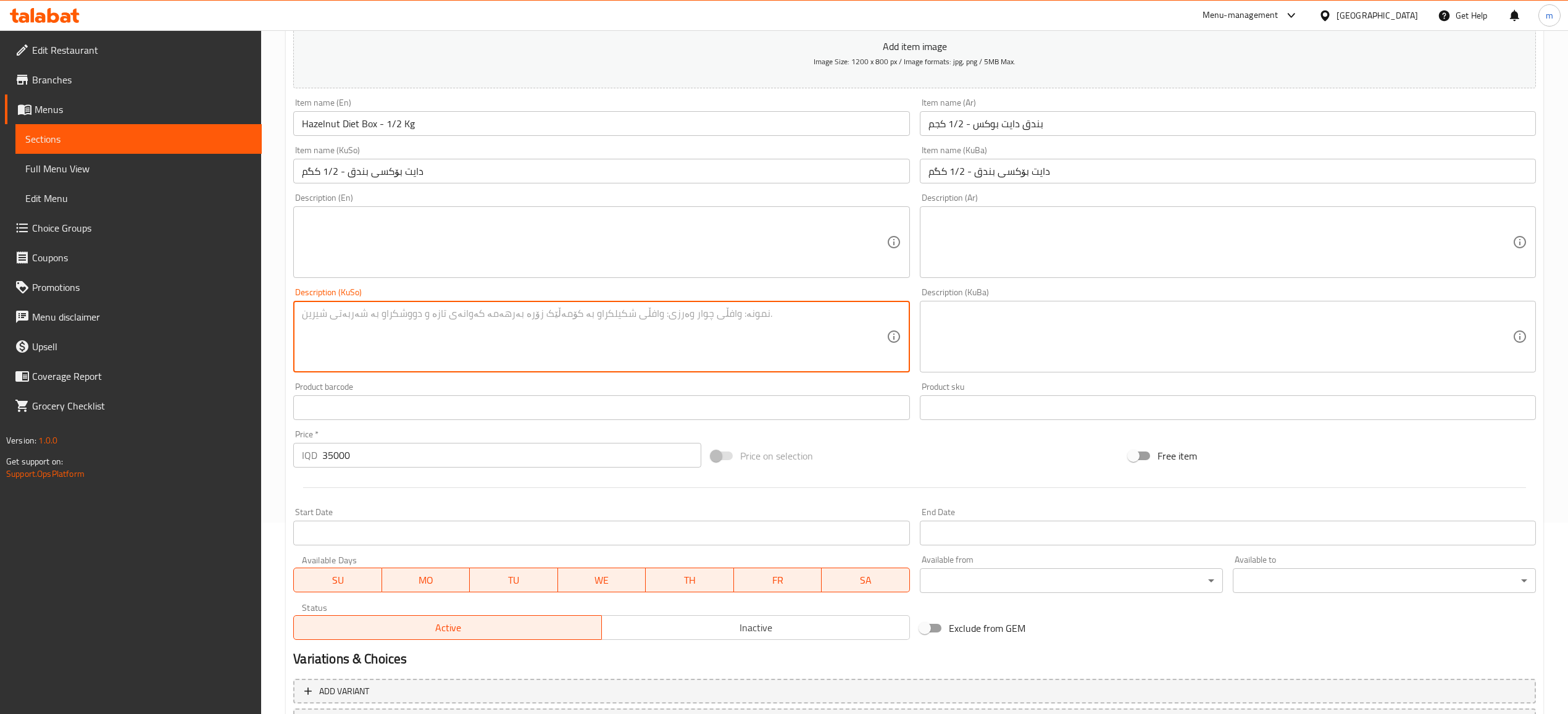
scroll to position [300, 0]
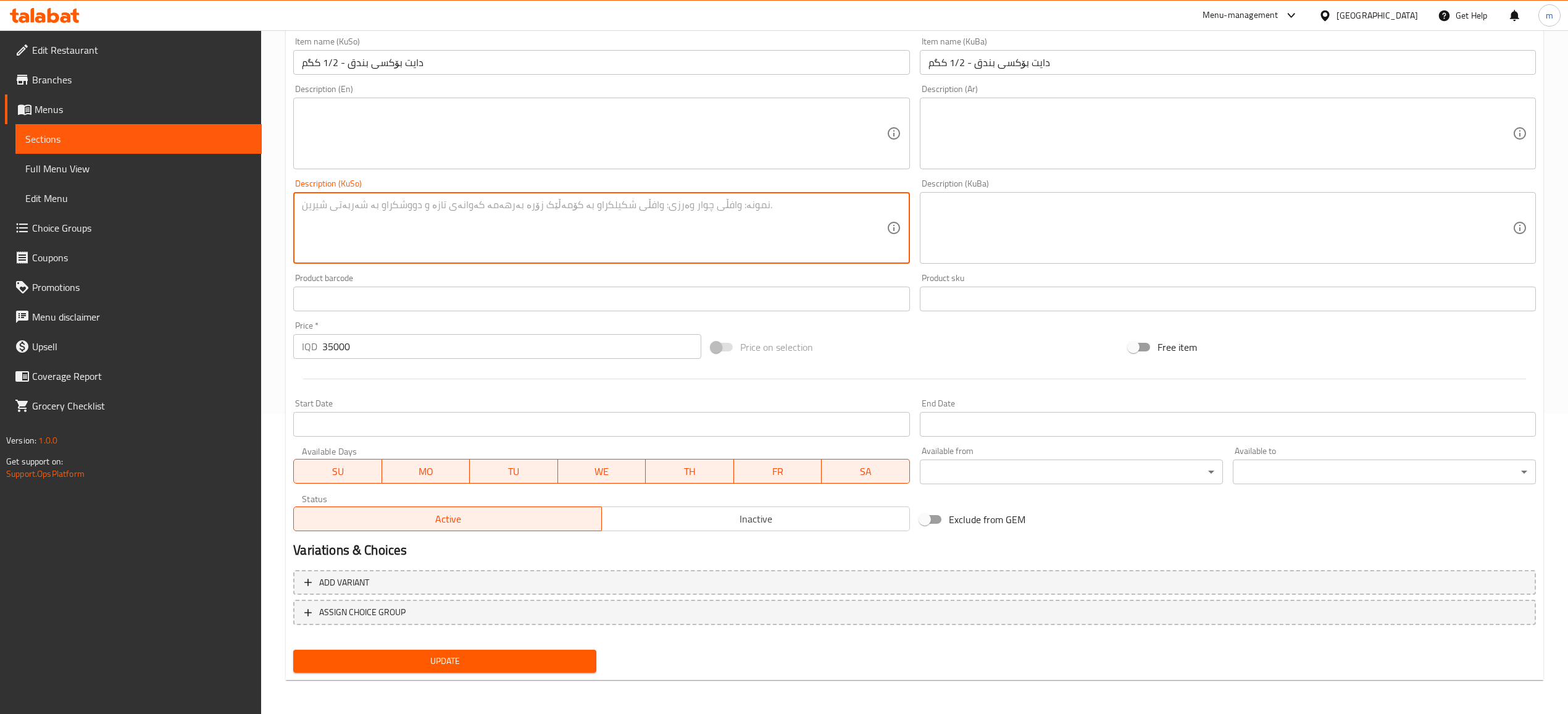
click at [483, 657] on span "Update" at bounding box center [444, 661] width 283 height 15
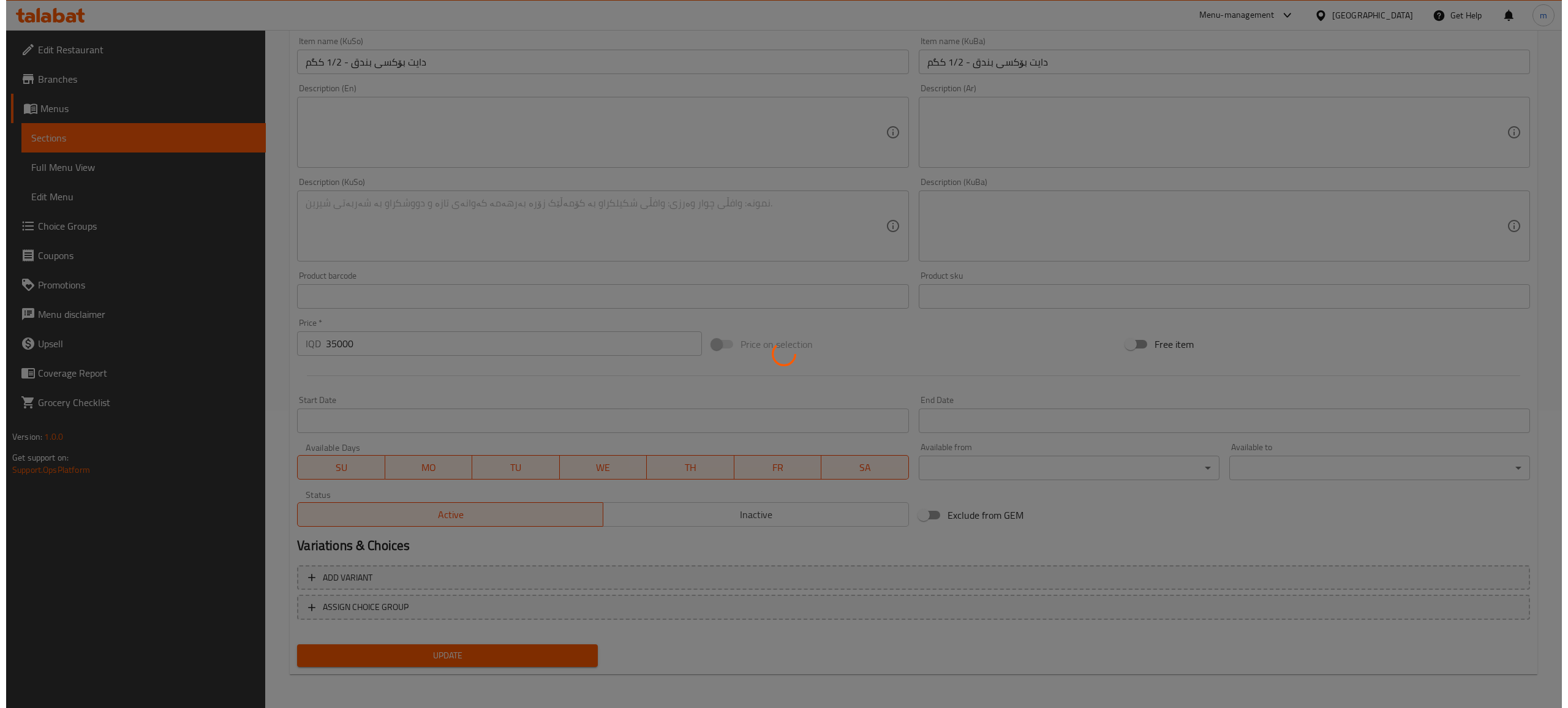
scroll to position [0, 0]
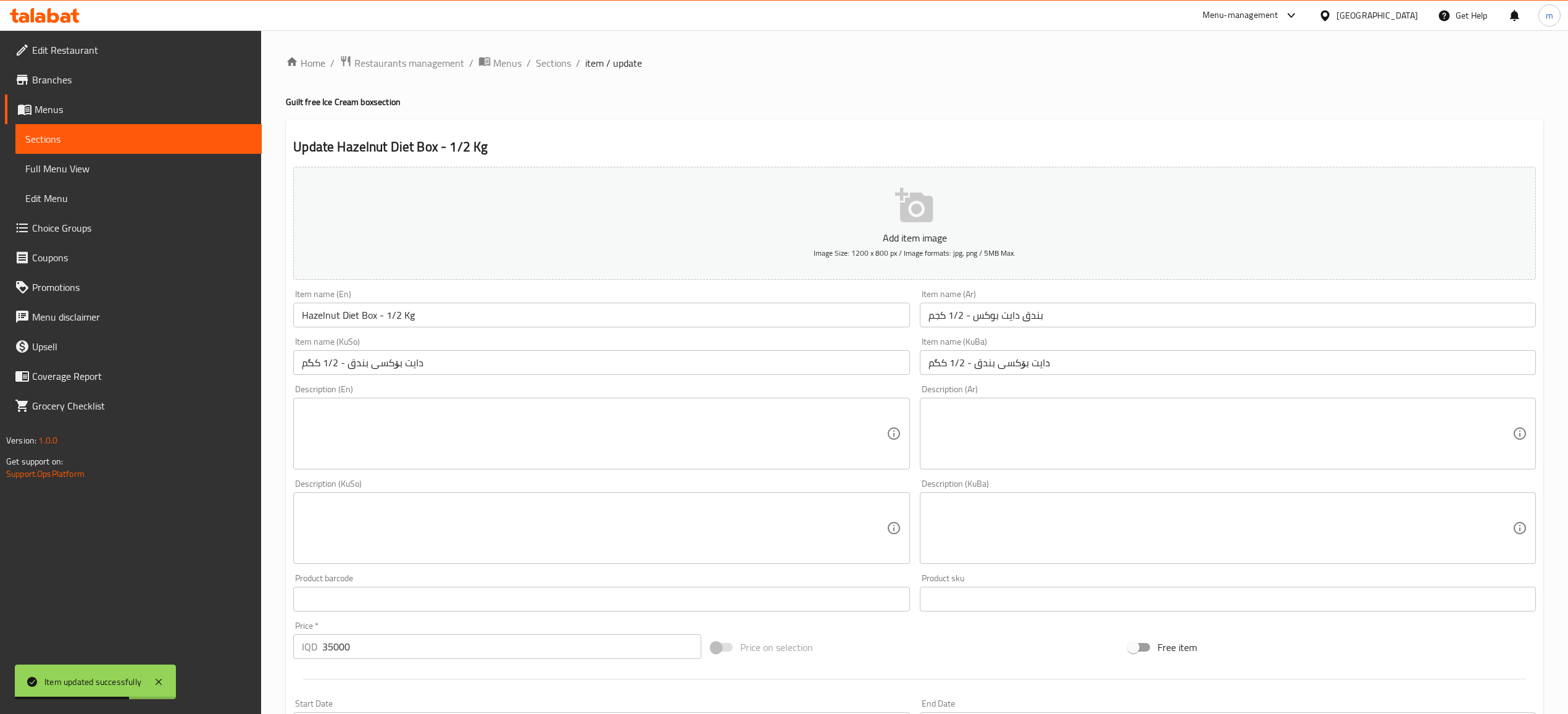
click at [73, 171] on span "Full Menu View" at bounding box center [138, 168] width 226 height 15
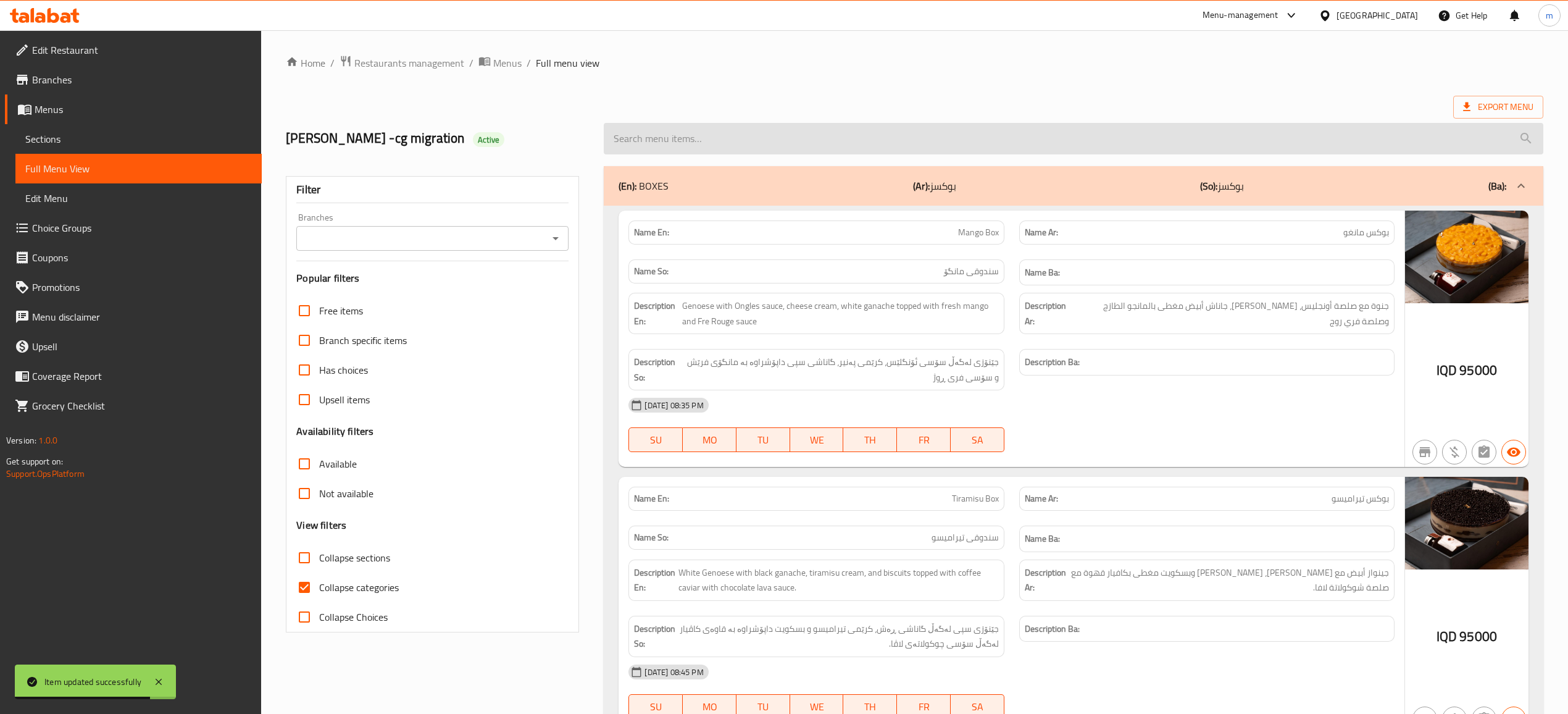
click at [751, 143] on input "search" at bounding box center [1073, 139] width 939 height 32
paste input "دایت بۆکسی بندق - 1/2 کگم"
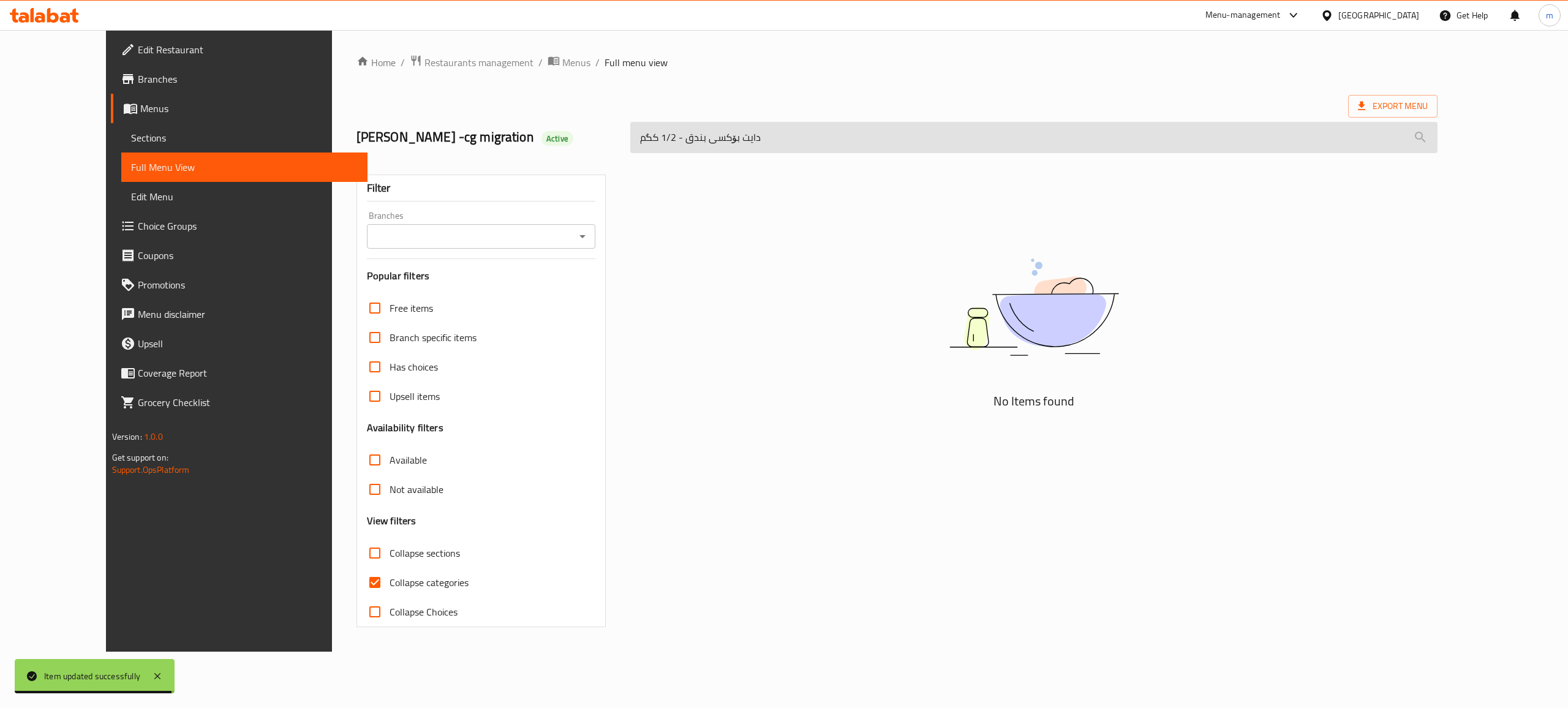
click at [741, 143] on input "دایت بۆکسی بندق - 1/2 کگم" at bounding box center [1034, 138] width 807 height 31
paste input "Hazelnut Diet Box - 1/2 Kg"
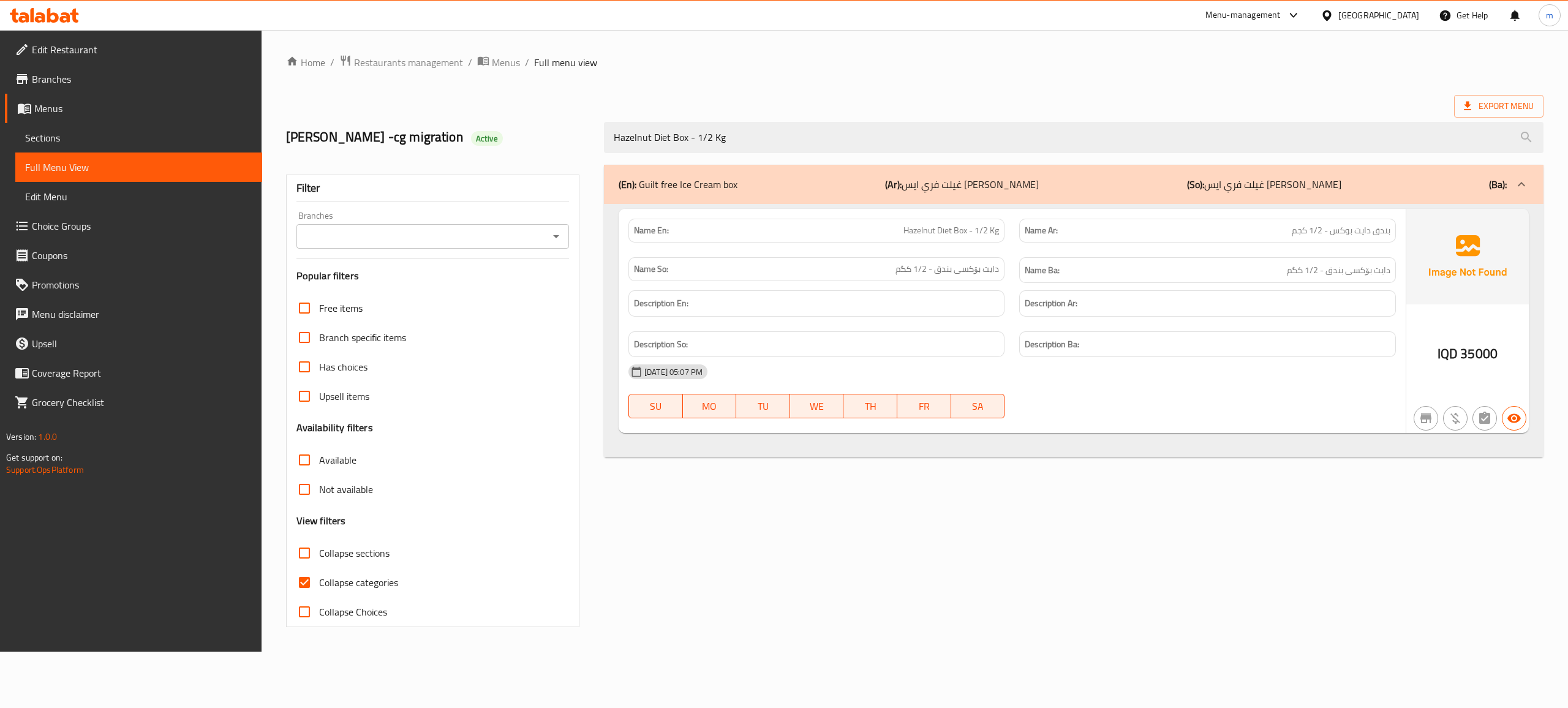
click at [564, 235] on button "Open" at bounding box center [556, 236] width 17 height 17
type input "Hazelnut Diet Box - 1/2 Kg"
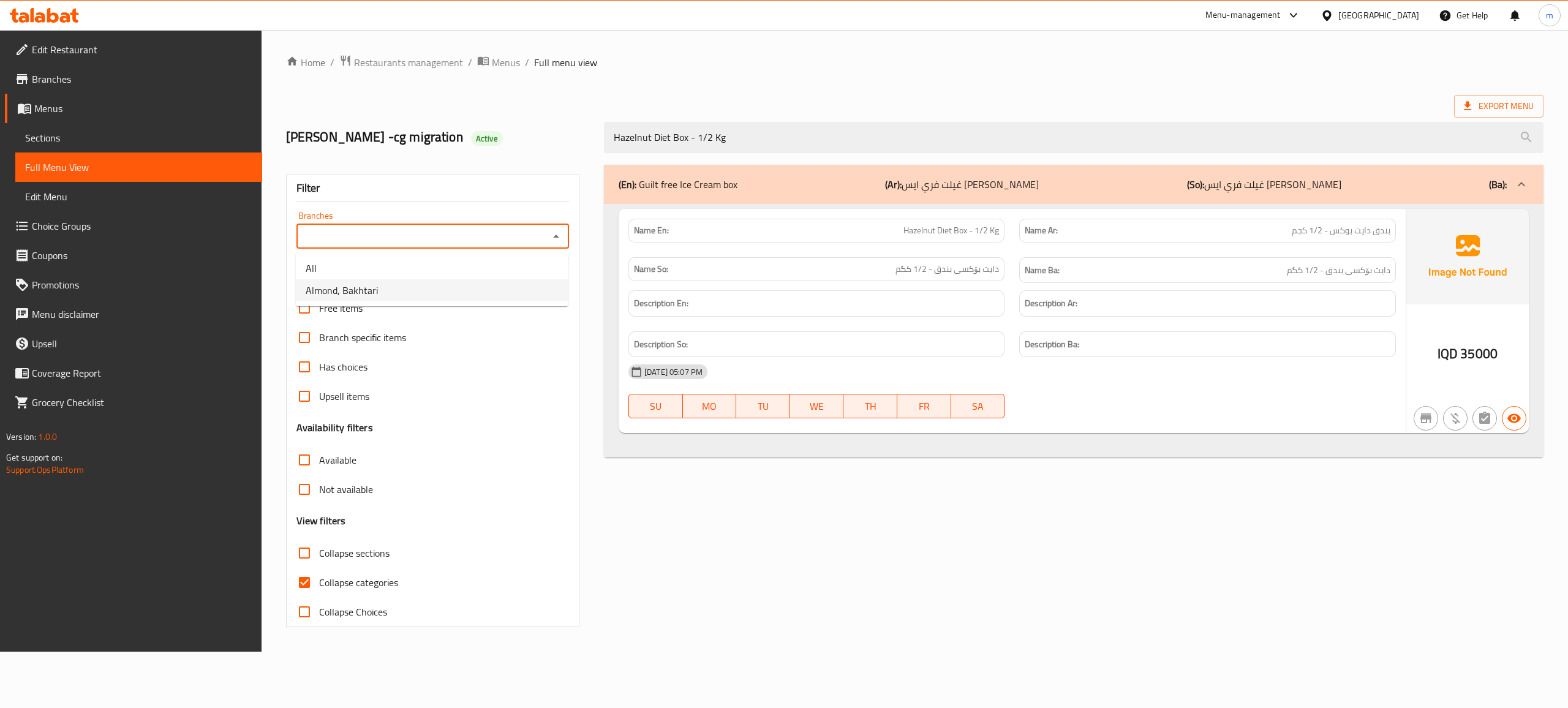
click at [494, 296] on li "Almond, Bakhtari" at bounding box center [432, 290] width 273 height 22
type input "Almond, Bakhtari"
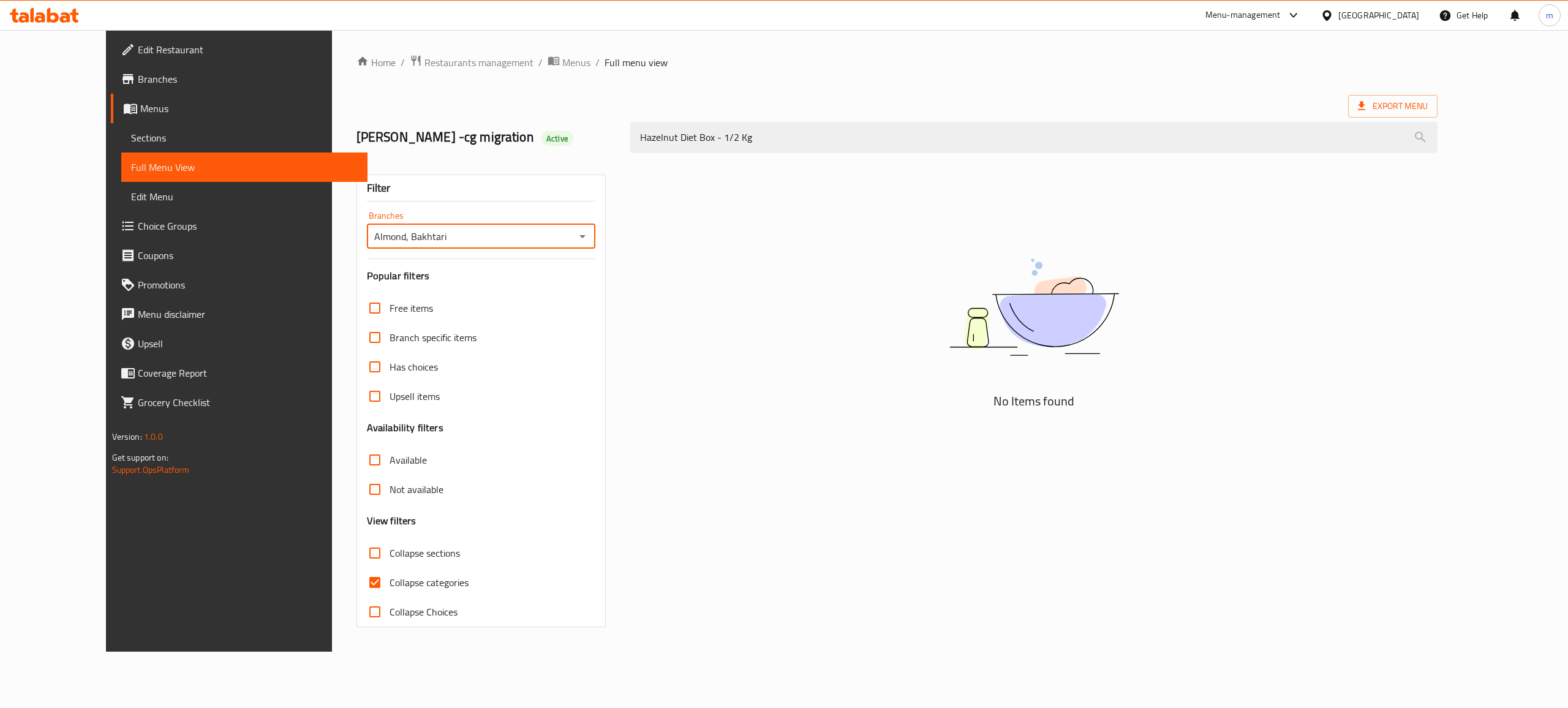
click at [360, 584] on input "Collapse categories" at bounding box center [375, 582] width 29 height 29
checkbox input "false"
